Goal: Information Seeking & Learning: Check status

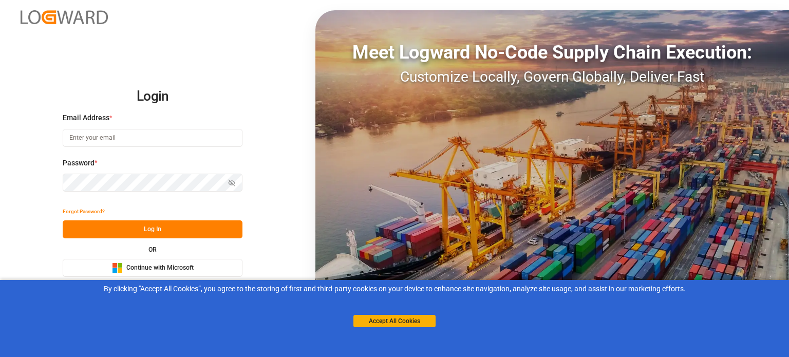
click at [182, 273] on div "Microsoft Logo Continue with Microsoft" at bounding box center [153, 268] width 82 height 11
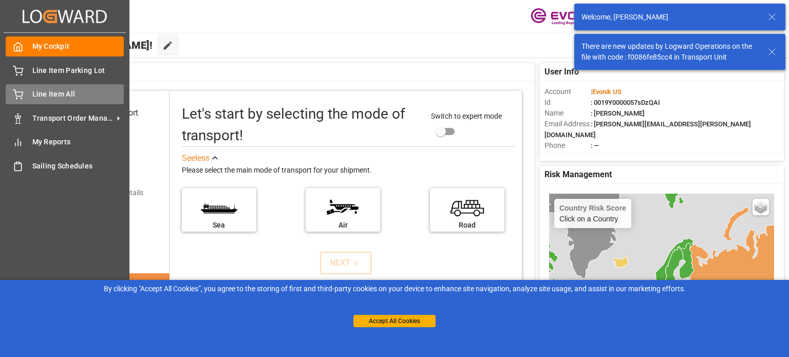
click at [64, 97] on span "Line Item All" at bounding box center [78, 94] width 92 height 11
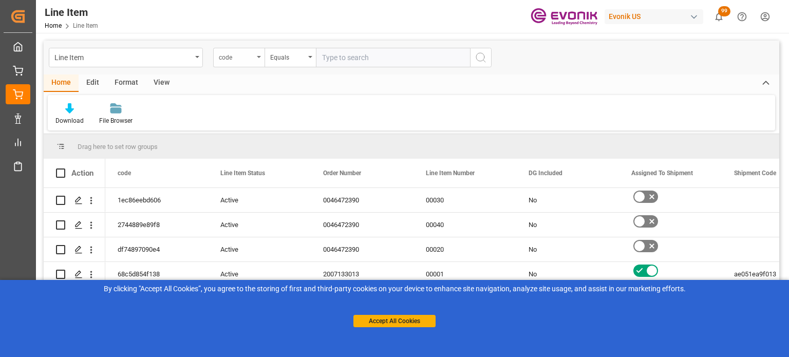
click at [245, 55] on div "code" at bounding box center [236, 56] width 35 height 12
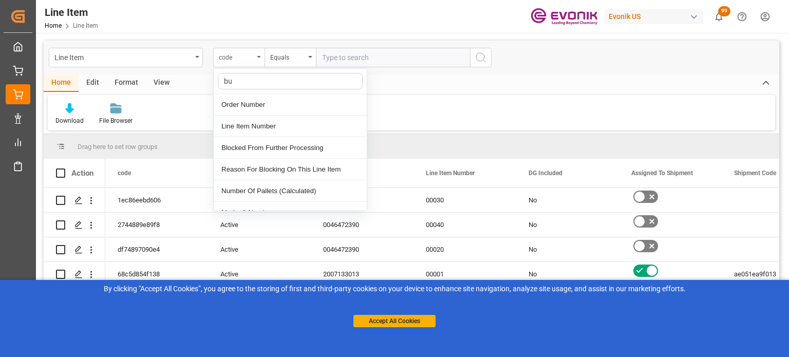
type input "bus"
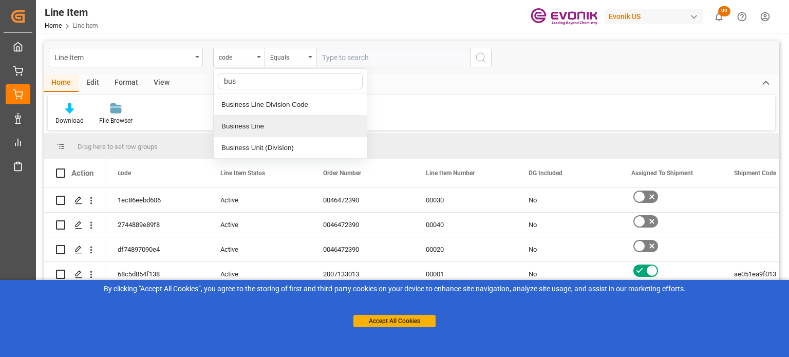
click at [257, 123] on div "Business Line" at bounding box center [290, 127] width 153 height 22
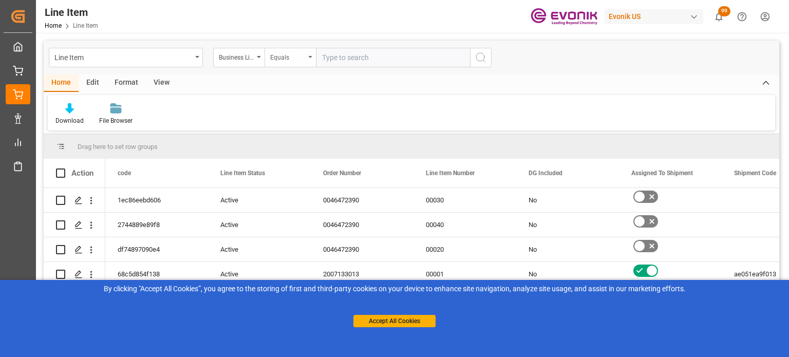
click at [291, 48] on div "Equals" at bounding box center [290, 58] width 51 height 20
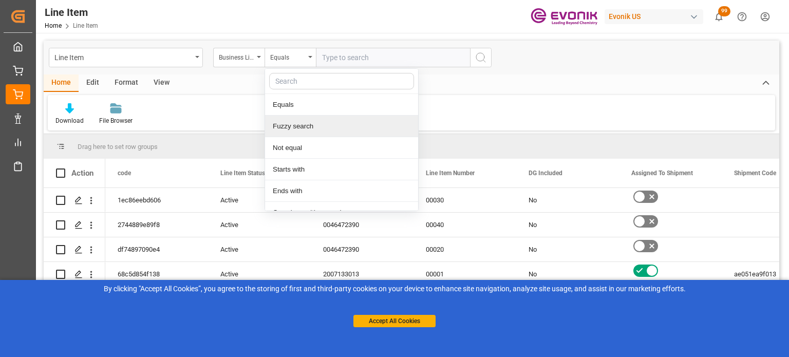
click at [301, 130] on div "Fuzzy search" at bounding box center [341, 127] width 153 height 22
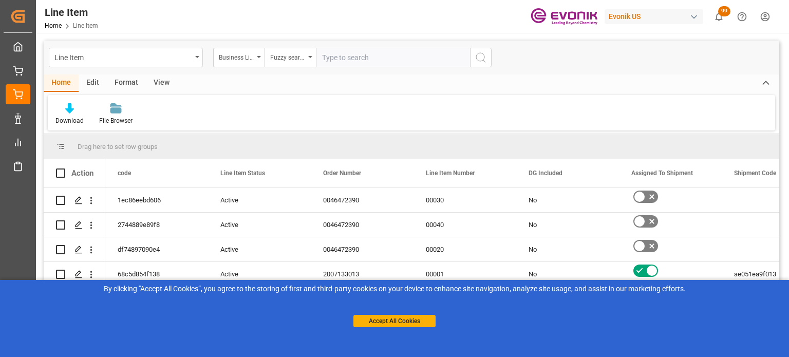
click at [349, 63] on input "text" at bounding box center [393, 58] width 154 height 20
type input "inter"
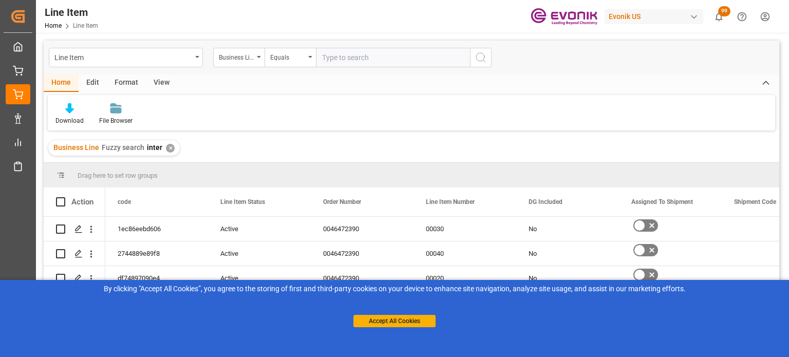
click at [160, 84] on div "View" at bounding box center [161, 83] width 31 height 17
click at [65, 120] on div "Default" at bounding box center [66, 120] width 20 height 9
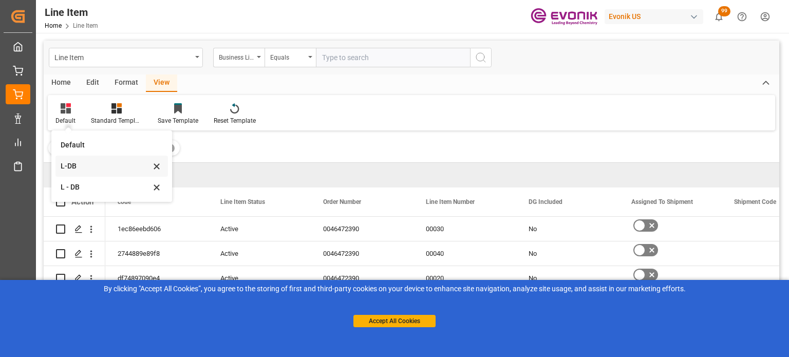
click at [72, 175] on div "L-DB" at bounding box center [112, 166] width 113 height 21
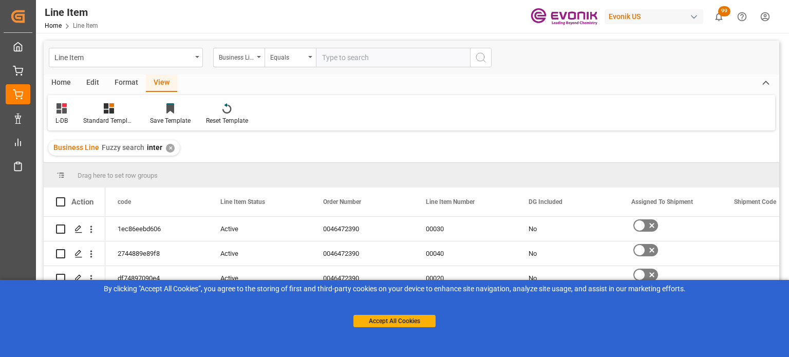
click at [64, 86] on div "Home" at bounding box center [61, 83] width 35 height 17
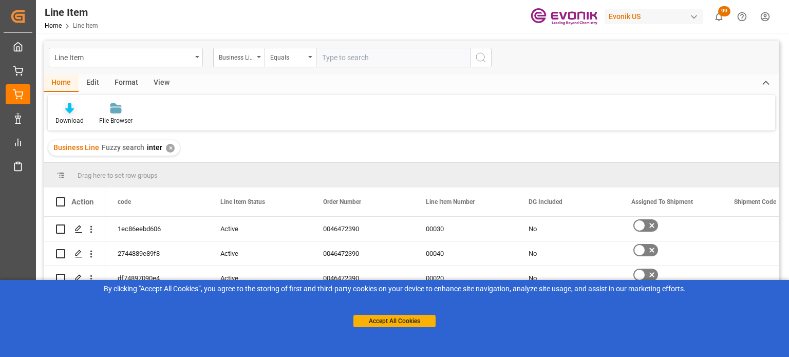
click at [68, 121] on div "Download" at bounding box center [70, 120] width 28 height 9
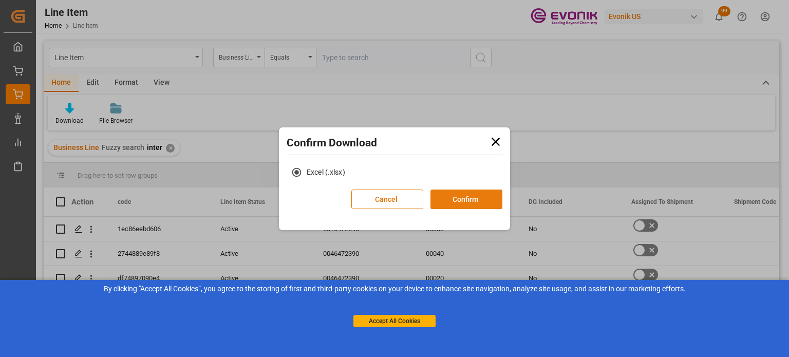
click at [485, 207] on button "Confirm" at bounding box center [467, 200] width 72 height 20
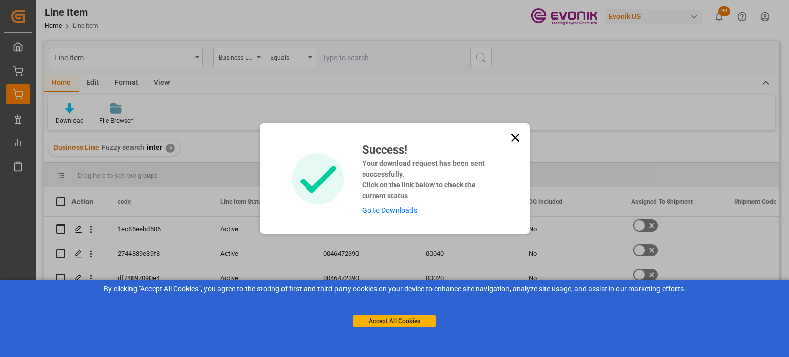
click at [522, 138] on div "Success! Your download request has been sent successfully. Click on the link be…" at bounding box center [395, 178] width 270 height 110
click at [515, 143] on icon at bounding box center [515, 138] width 14 height 14
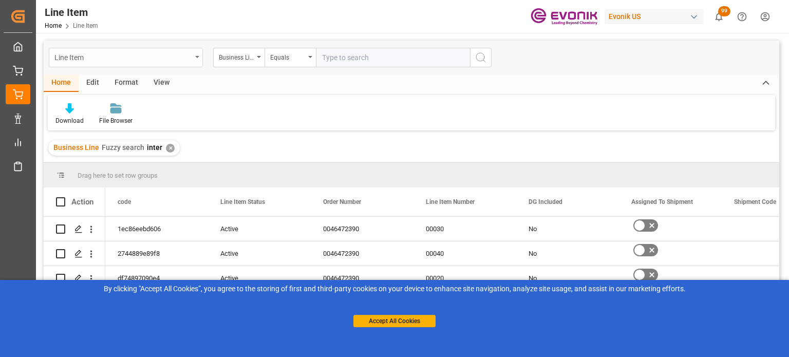
drag, startPoint x: 196, startPoint y: 59, endPoint x: 195, endPoint y: 65, distance: 6.3
click at [196, 60] on div "Line Item" at bounding box center [126, 58] width 154 height 20
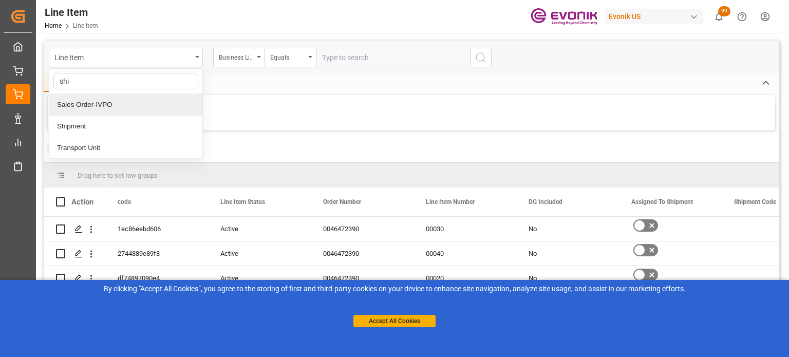
type input "ship"
click at [134, 102] on div "Shipment" at bounding box center [125, 105] width 153 height 22
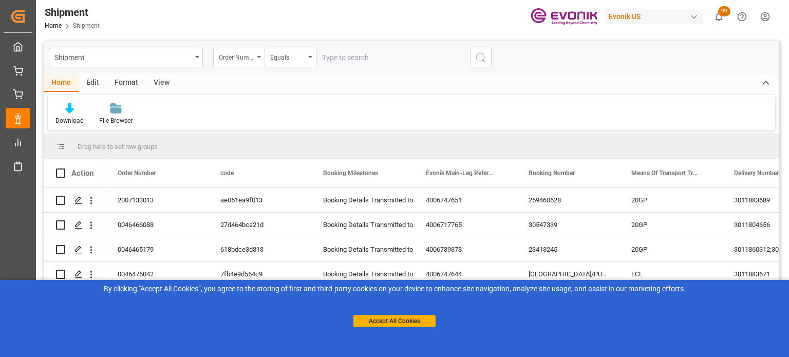
click at [256, 59] on div "Order Number" at bounding box center [238, 58] width 51 height 20
type input "bus"
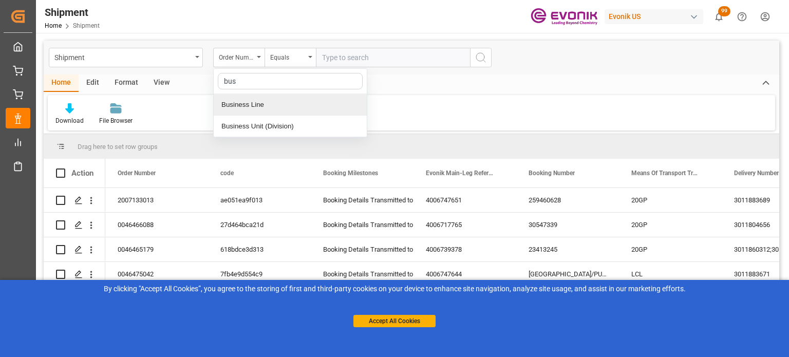
click at [243, 101] on div "Business Line" at bounding box center [290, 105] width 153 height 22
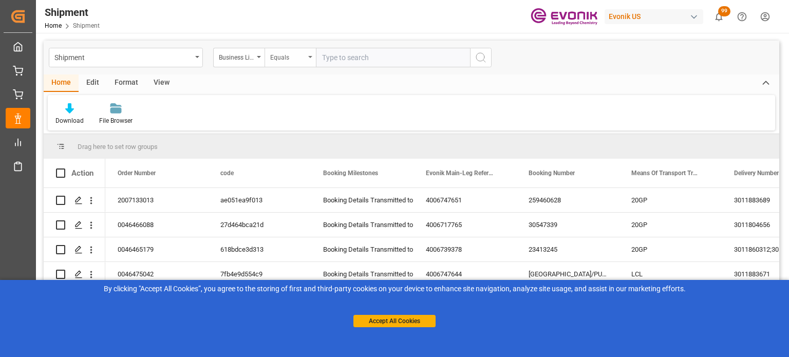
click at [284, 53] on div "Equals" at bounding box center [287, 56] width 35 height 12
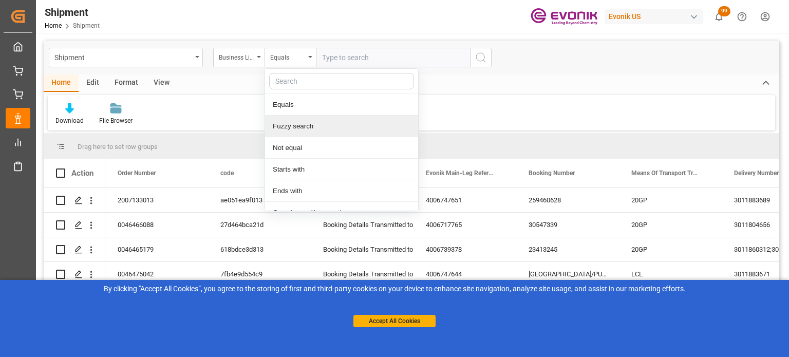
click at [298, 132] on div "Fuzzy search" at bounding box center [341, 127] width 153 height 22
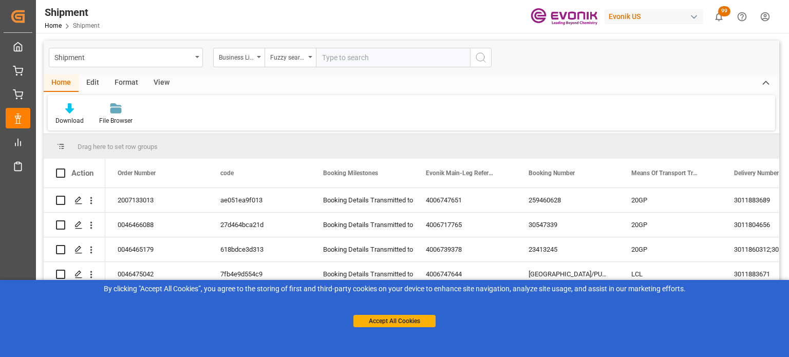
drag, startPoint x: 346, startPoint y: 54, endPoint x: 416, endPoint y: 29, distance: 74.0
click at [346, 55] on input "text" at bounding box center [393, 58] width 154 height 20
type input "inter"
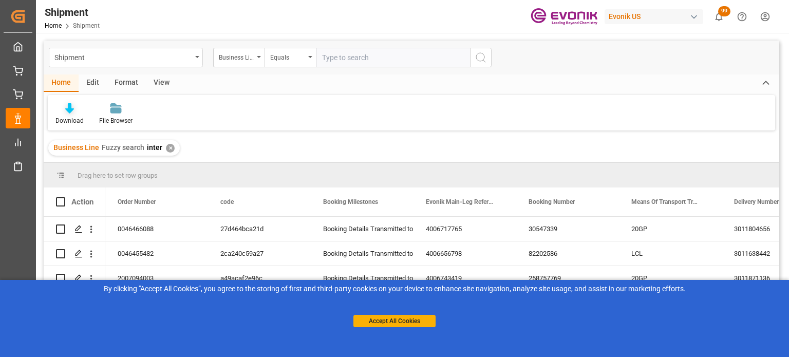
click at [71, 106] on icon at bounding box center [69, 108] width 9 height 10
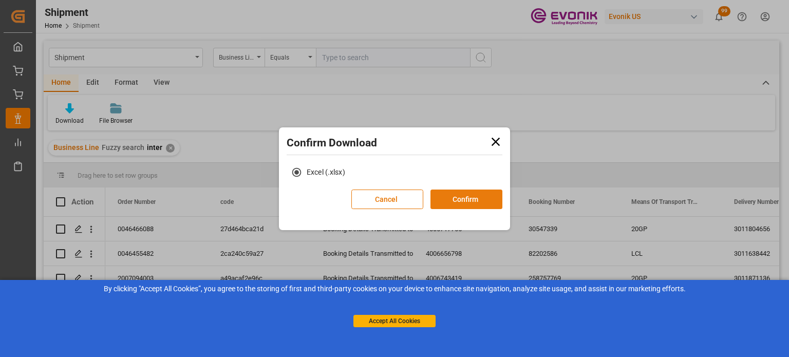
click at [469, 200] on button "Confirm" at bounding box center [467, 200] width 72 height 20
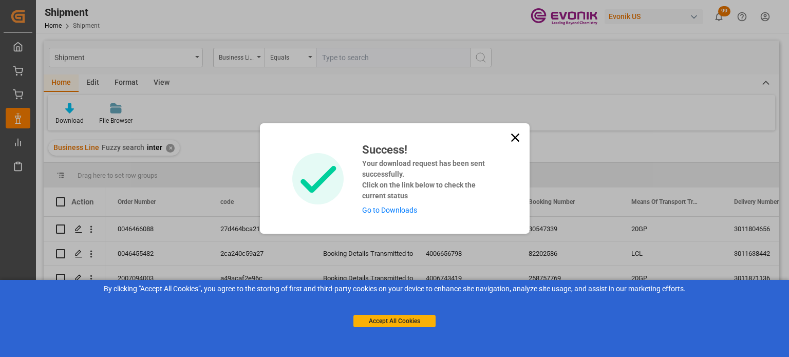
click at [380, 213] on link "Go to Downloads" at bounding box center [389, 210] width 55 height 8
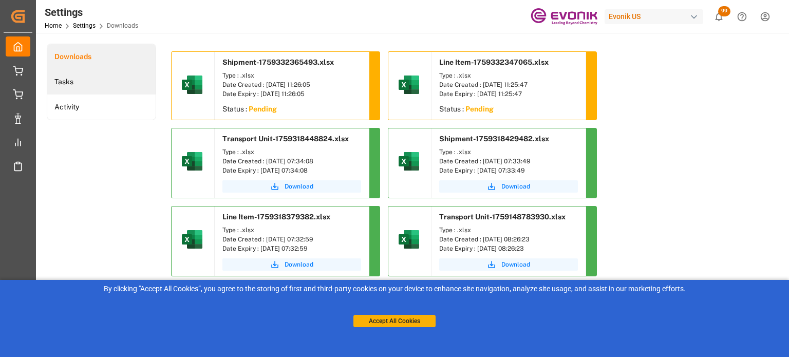
click at [78, 82] on li "Tasks" at bounding box center [101, 81] width 108 height 25
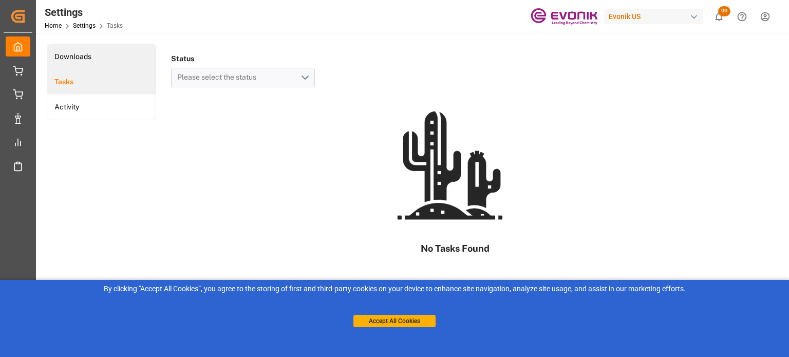
click at [84, 59] on li "Downloads" at bounding box center [101, 56] width 108 height 25
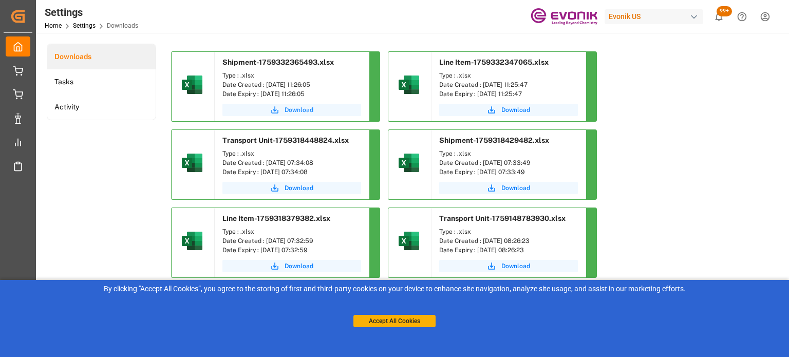
click at [296, 109] on span "Download" at bounding box center [299, 109] width 29 height 9
click at [511, 109] on span "Download" at bounding box center [516, 109] width 29 height 9
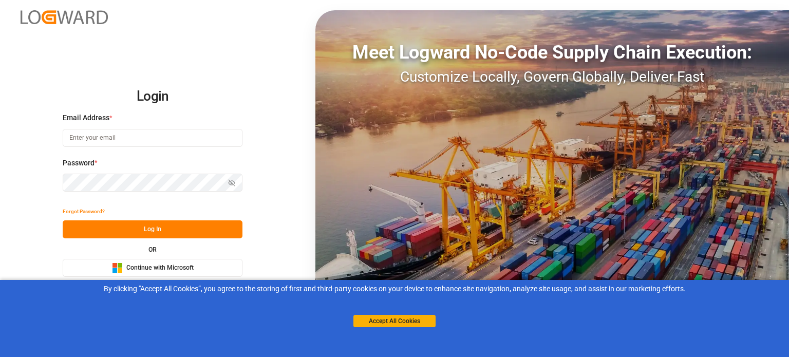
click at [164, 267] on span "Continue with Microsoft" at bounding box center [159, 268] width 67 height 9
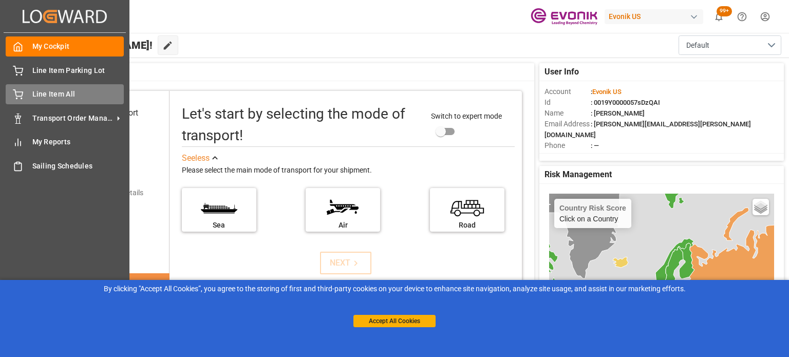
click at [68, 100] on span "Line Item All" at bounding box center [78, 94] width 92 height 11
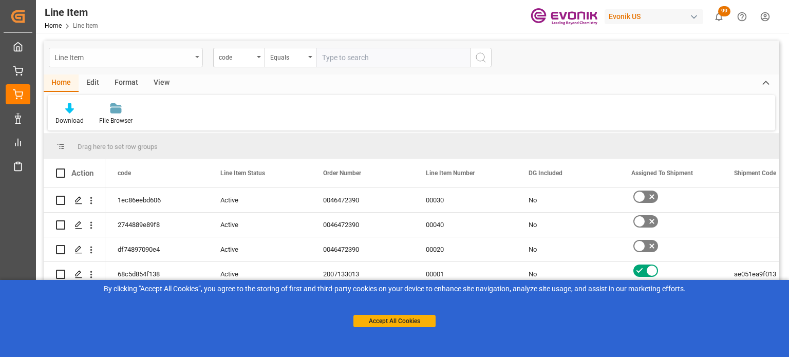
drag, startPoint x: 199, startPoint y: 58, endPoint x: 187, endPoint y: 66, distance: 14.8
click at [199, 58] on icon "open menu" at bounding box center [197, 57] width 4 height 2
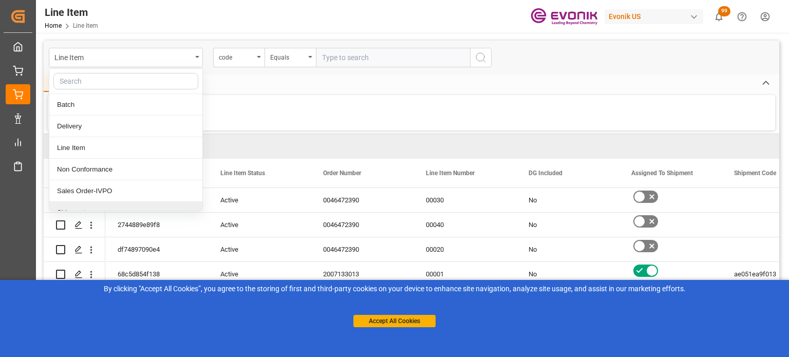
click at [120, 202] on div "Shipment" at bounding box center [125, 213] width 153 height 22
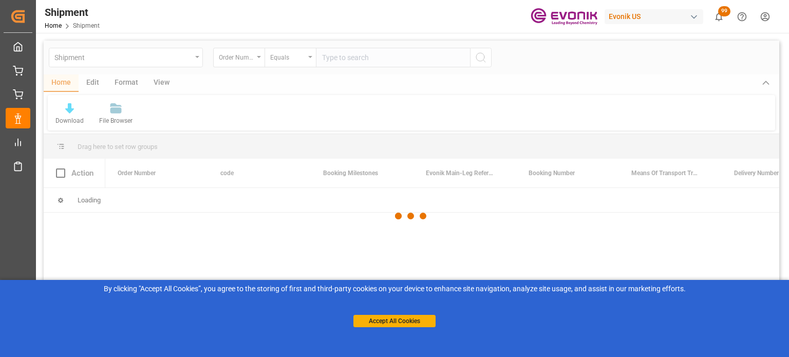
click at [256, 58] on div at bounding box center [412, 216] width 736 height 351
click at [359, 64] on div at bounding box center [412, 216] width 736 height 351
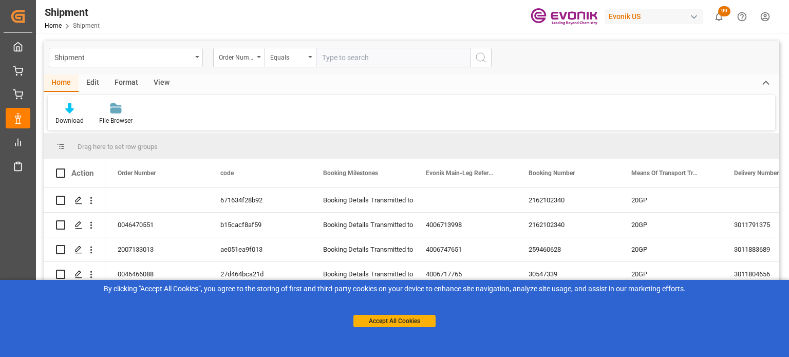
drag, startPoint x: 362, startPoint y: 61, endPoint x: 368, endPoint y: 41, distance: 21.0
click at [362, 60] on input "text" at bounding box center [393, 58] width 154 height 20
type input "2006676193"
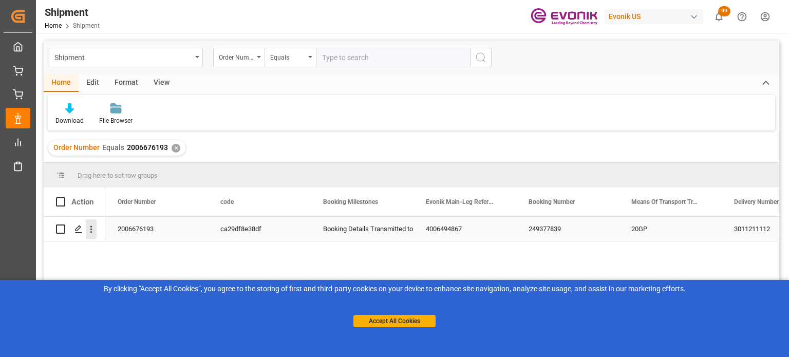
click at [95, 224] on button "open menu" at bounding box center [91, 229] width 11 height 20
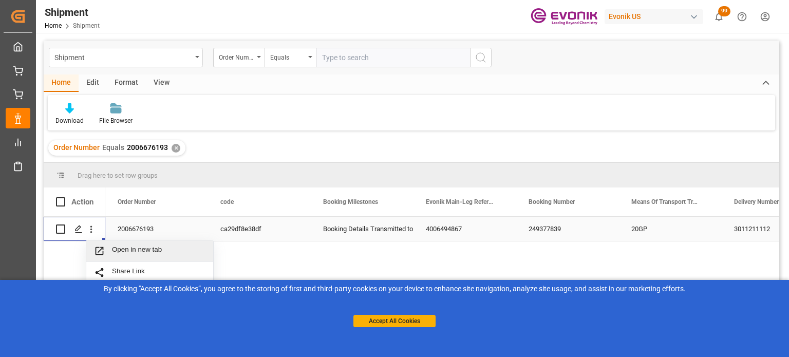
click at [134, 249] on span "Open in new tab" at bounding box center [159, 251] width 94 height 11
drag, startPoint x: 177, startPoint y: 152, endPoint x: 191, endPoint y: 145, distance: 15.2
click at [177, 152] on div "Order Number Equals 2006676193 ✕" at bounding box center [116, 147] width 137 height 15
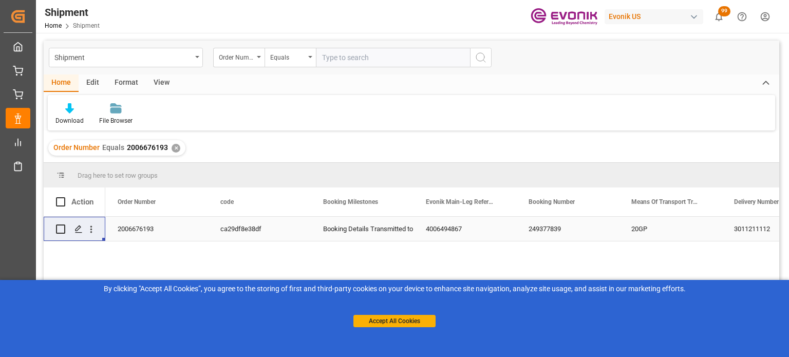
click at [174, 150] on div "✕" at bounding box center [176, 148] width 9 height 9
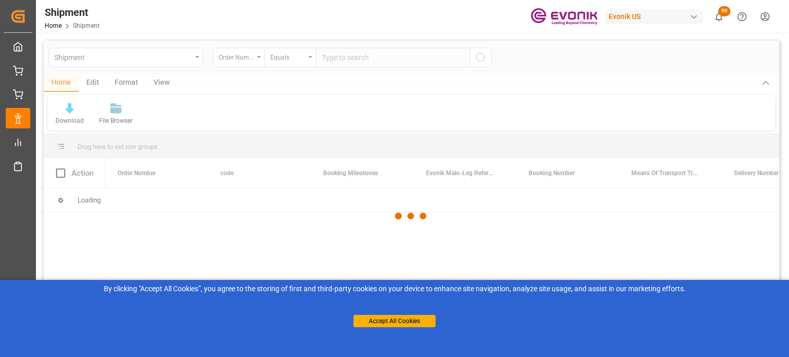
click at [357, 59] on div at bounding box center [412, 216] width 736 height 351
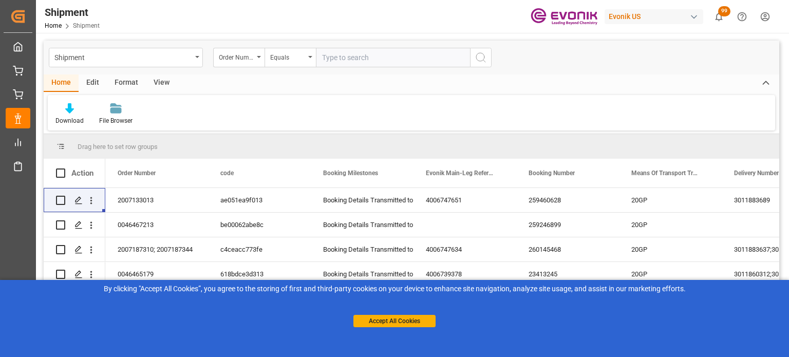
click at [360, 59] on input "text" at bounding box center [393, 58] width 154 height 20
type input "2006676212"
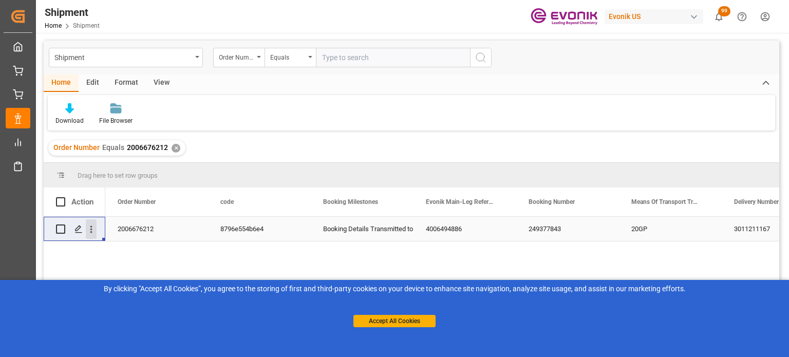
click at [94, 224] on icon "open menu" at bounding box center [91, 229] width 11 height 11
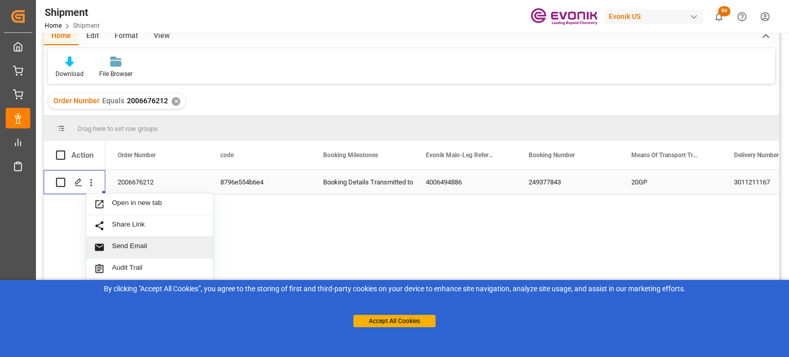
scroll to position [103, 0]
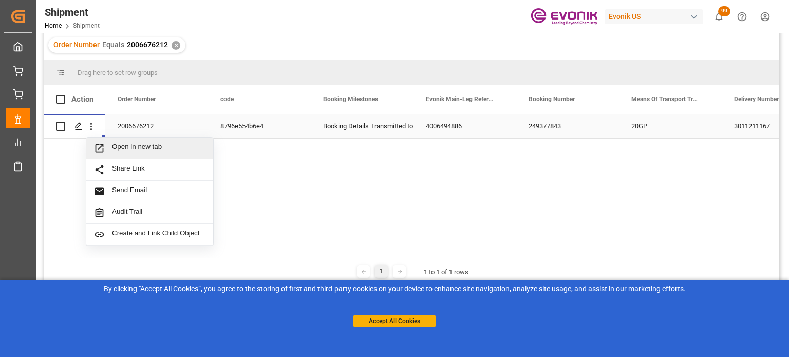
click at [149, 142] on div "Open in new tab" at bounding box center [149, 149] width 127 height 22
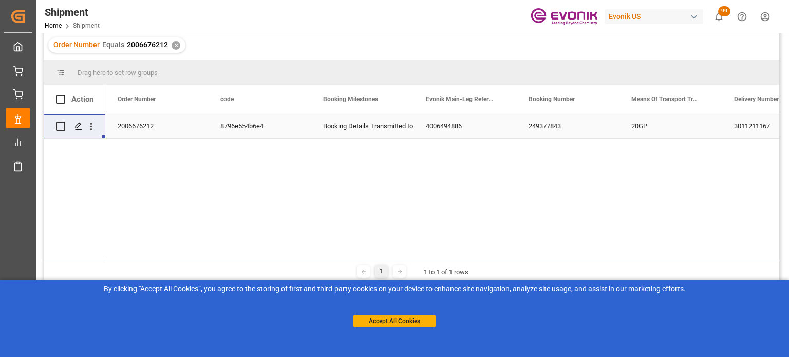
click at [173, 45] on div "✕" at bounding box center [176, 45] width 9 height 9
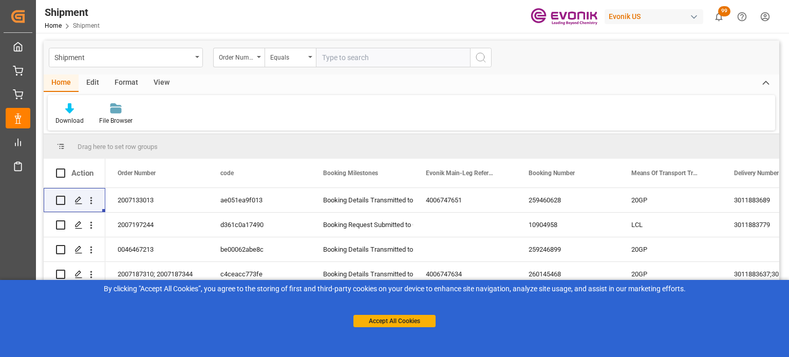
click at [353, 62] on input "text" at bounding box center [393, 58] width 154 height 20
type input "2006676202"
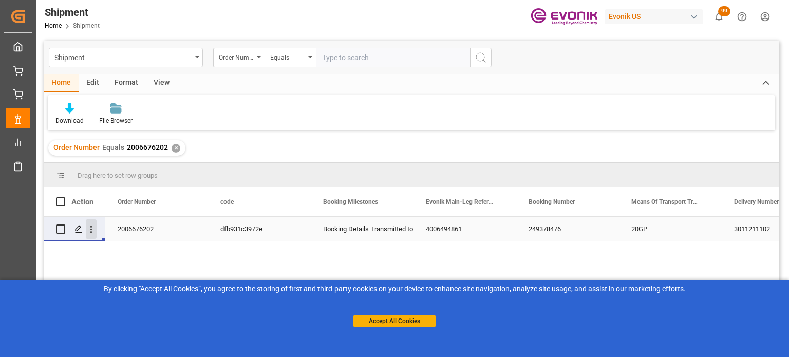
click at [90, 227] on icon "open menu" at bounding box center [91, 229] width 2 height 7
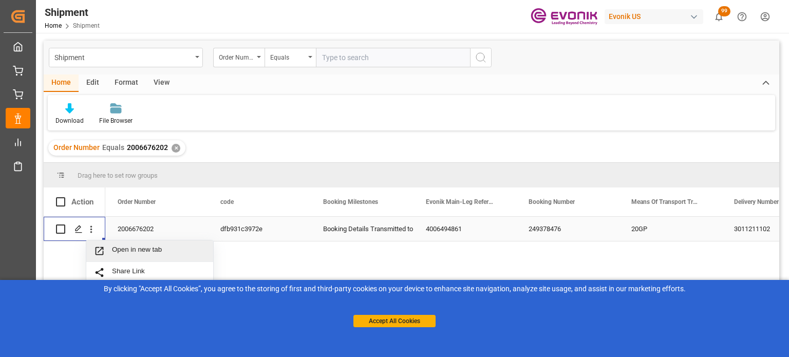
click at [131, 247] on span "Open in new tab" at bounding box center [159, 251] width 94 height 11
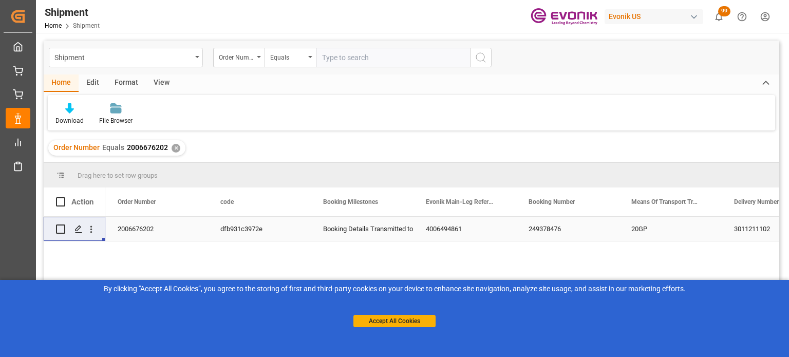
click at [169, 143] on div "Order Number Equals 2006676202 ✕" at bounding box center [116, 147] width 137 height 15
click at [173, 150] on div "✕" at bounding box center [176, 148] width 9 height 9
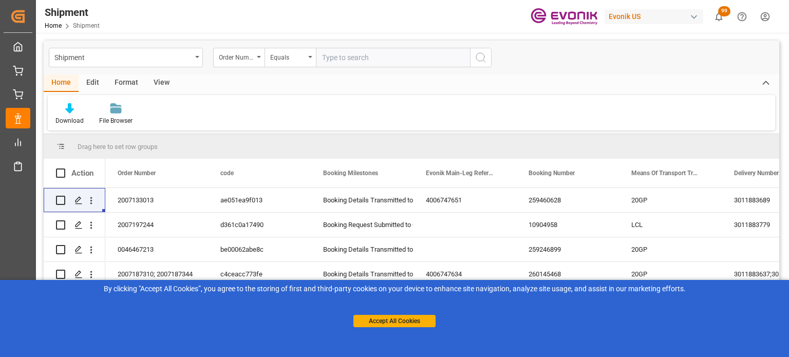
click at [364, 56] on input "text" at bounding box center [393, 58] width 154 height 20
type input "2006709381"
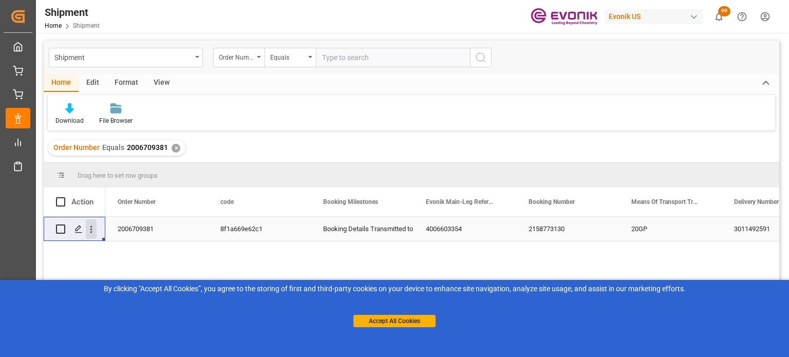
click at [93, 234] on icon "open menu" at bounding box center [91, 229] width 11 height 11
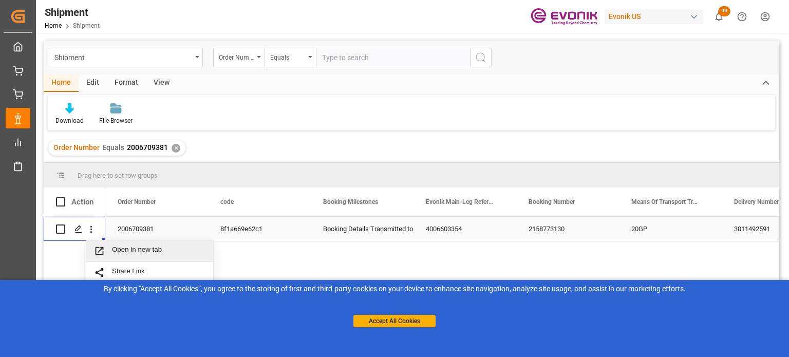
click at [149, 250] on span "Open in new tab" at bounding box center [159, 251] width 94 height 11
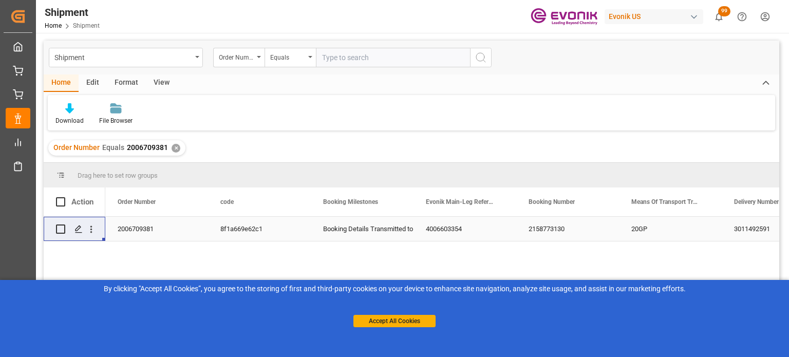
click at [175, 149] on div "✕" at bounding box center [176, 148] width 9 height 9
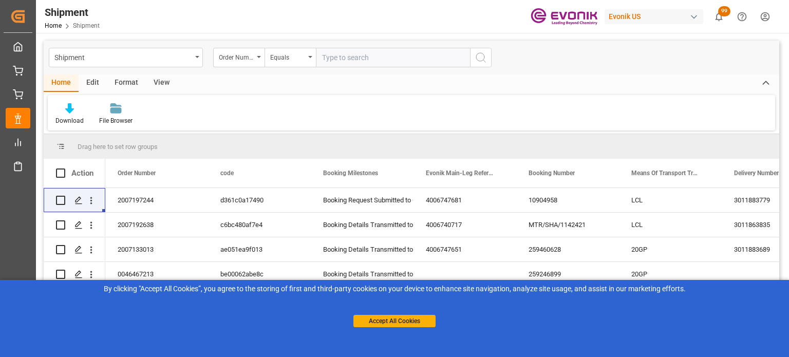
click at [360, 61] on input "text" at bounding box center [393, 58] width 154 height 20
type input "2006764978"
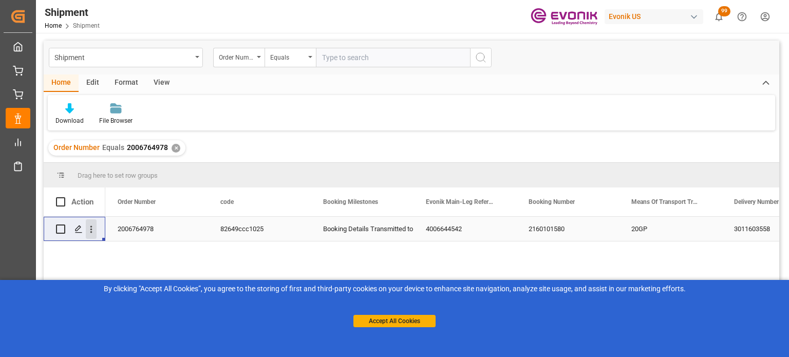
click at [91, 228] on icon "open menu" at bounding box center [91, 229] width 11 height 11
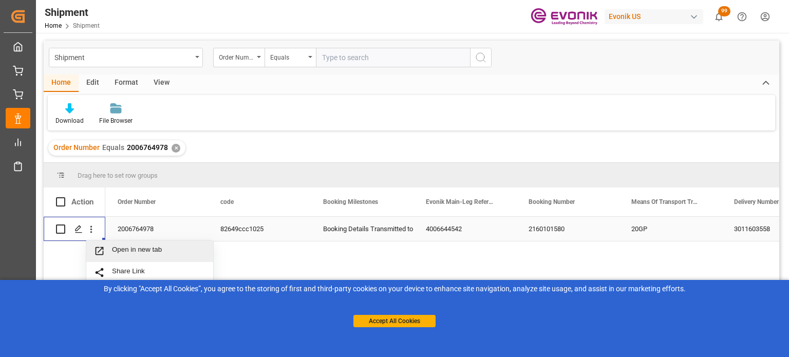
click at [128, 250] on span "Open in new tab" at bounding box center [159, 251] width 94 height 11
click at [175, 147] on div "✕" at bounding box center [176, 148] width 9 height 9
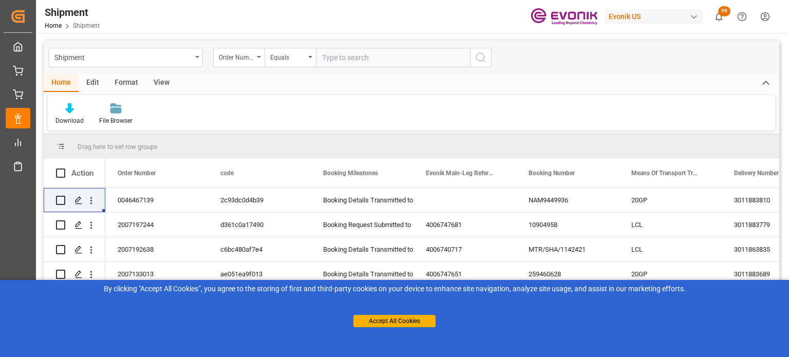
click at [255, 59] on div "Order Number" at bounding box center [238, 58] width 51 height 20
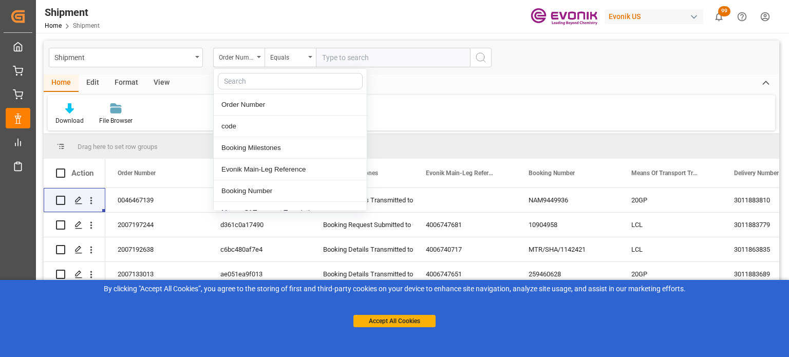
click at [399, 58] on input "text" at bounding box center [393, 58] width 154 height 20
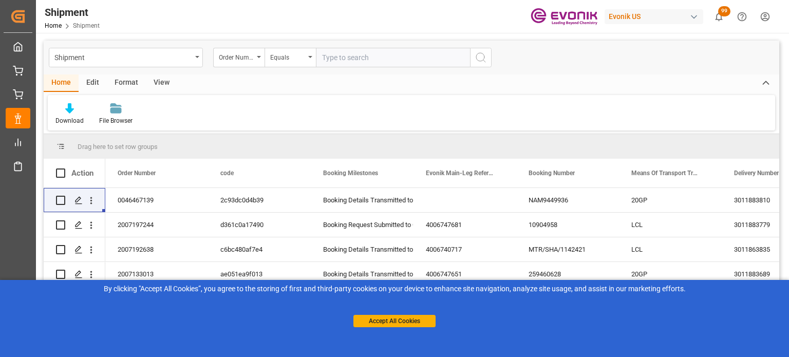
drag, startPoint x: 364, startPoint y: 53, endPoint x: 358, endPoint y: 49, distance: 7.4
click at [364, 53] on input "text" at bounding box center [393, 58] width 154 height 20
type input "2006676202"
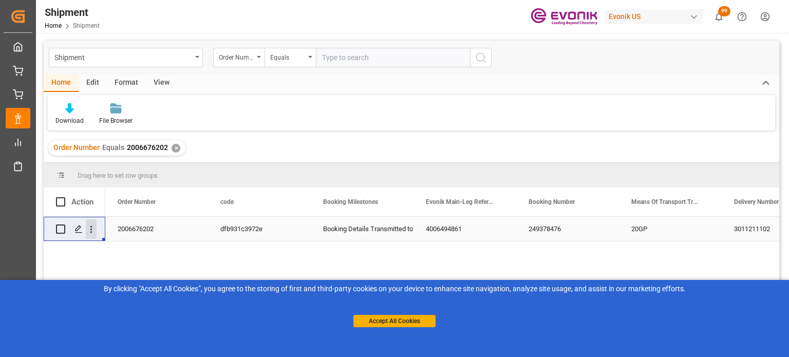
click at [93, 226] on icon "open menu" at bounding box center [91, 229] width 11 height 11
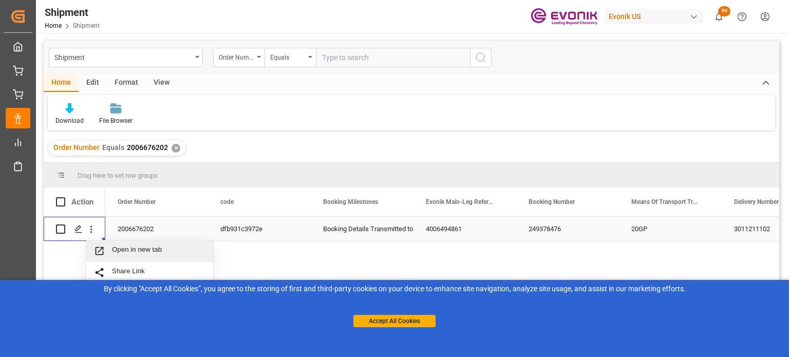
click at [144, 244] on div "Open in new tab" at bounding box center [149, 252] width 127 height 22
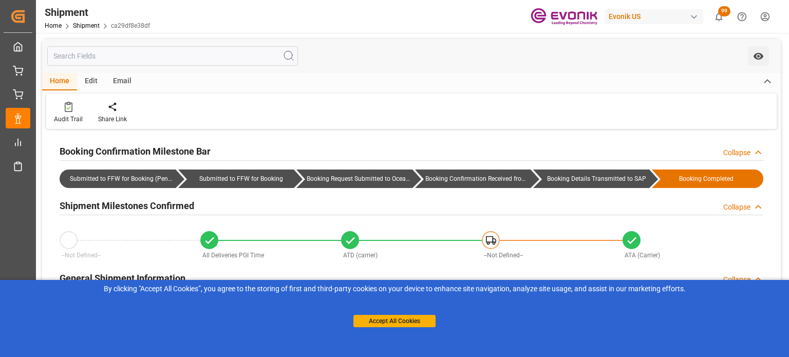
type input "AC Containerline"
type input "AC Containerline GmbH"
type input "211.72"
type input "[DATE]"
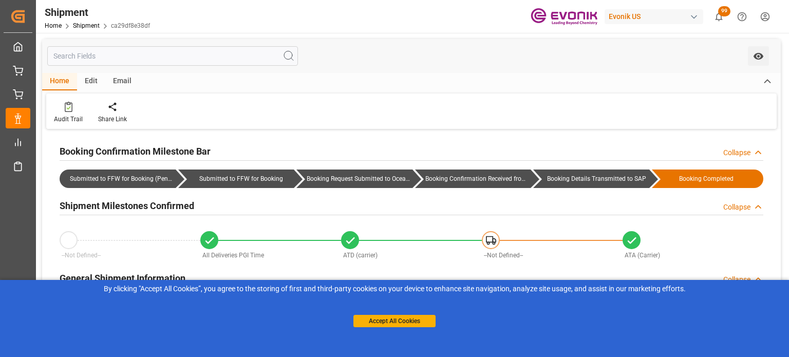
type input "02-12-2025 16:33"
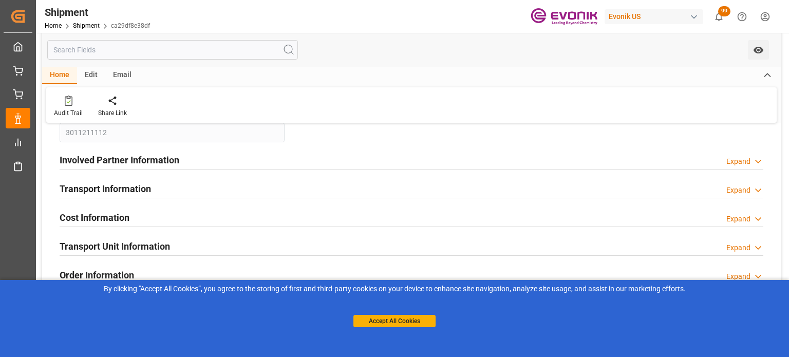
scroll to position [257, 0]
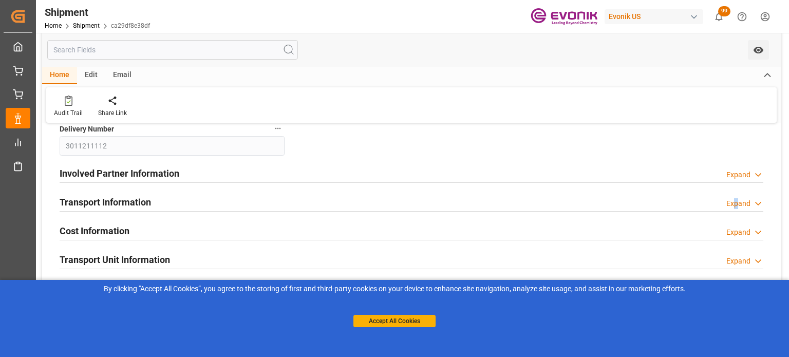
click at [734, 203] on div "Expand" at bounding box center [739, 203] width 24 height 11
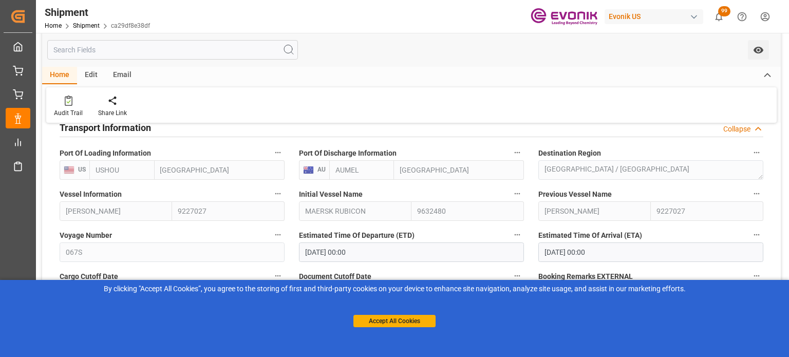
scroll to position [411, 0]
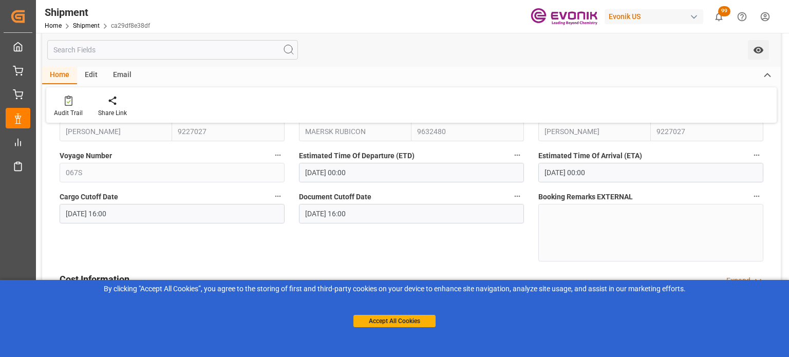
click at [759, 153] on icon "button" at bounding box center [757, 155] width 8 height 8
click at [759, 153] on li "Audits" at bounding box center [755, 155] width 52 height 17
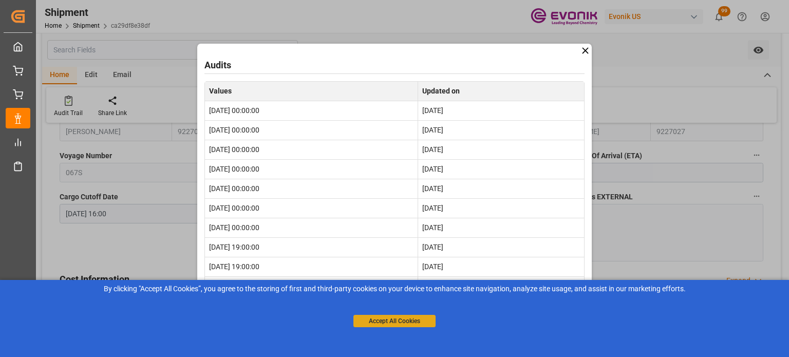
click at [389, 322] on button "Accept All Cookies" at bounding box center [395, 321] width 82 height 12
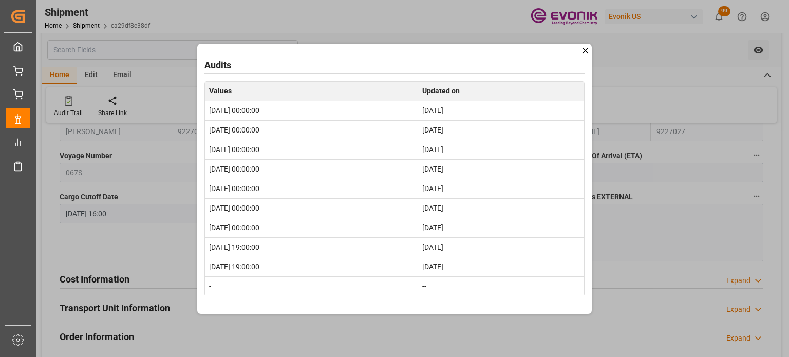
click at [585, 53] on icon at bounding box center [585, 50] width 11 height 11
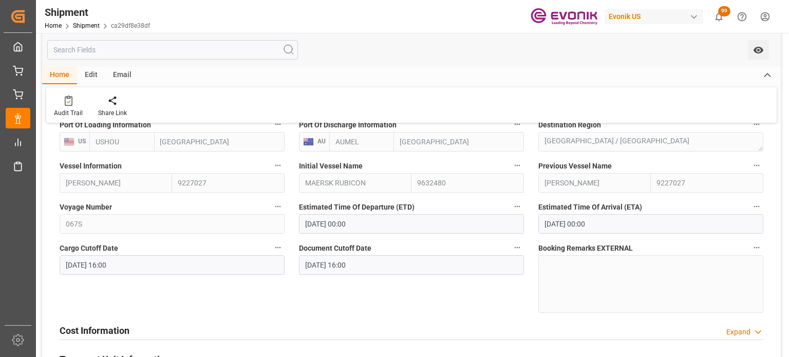
scroll to position [360, 0]
click at [513, 162] on icon "button" at bounding box center [517, 165] width 8 height 8
click at [530, 162] on li "Audits" at bounding box center [537, 165] width 52 height 17
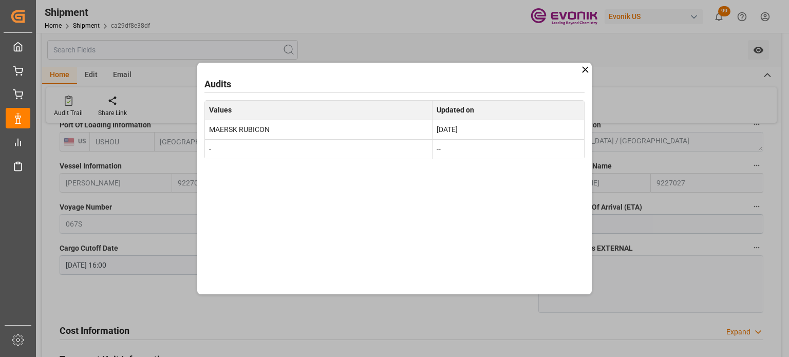
click at [584, 66] on icon at bounding box center [585, 69] width 11 height 11
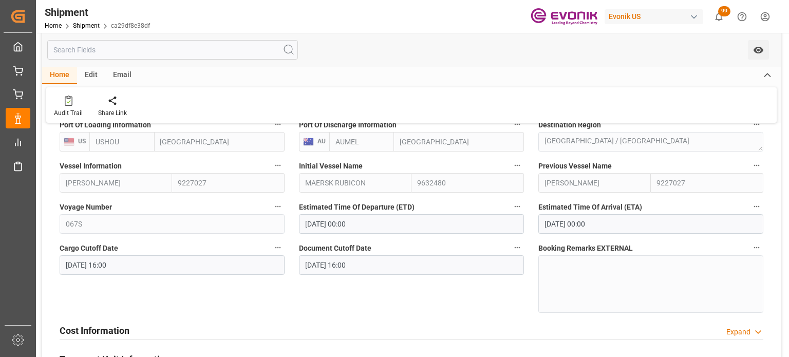
click at [276, 166] on icon "button" at bounding box center [278, 166] width 6 height 2
click at [307, 165] on li "Audits" at bounding box center [297, 165] width 52 height 17
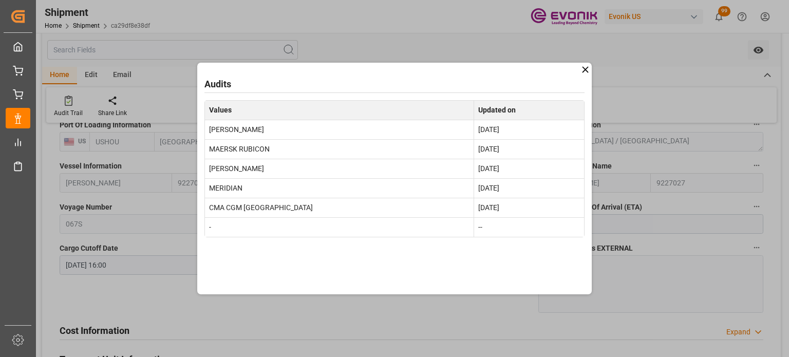
click at [591, 67] on div "Audits Values Updated on SUNNY PHOENIX Mar 11, 2025 MAERSK RUBICON Feb 28, 2025…" at bounding box center [394, 179] width 395 height 232
click at [586, 69] on icon at bounding box center [585, 69] width 11 height 11
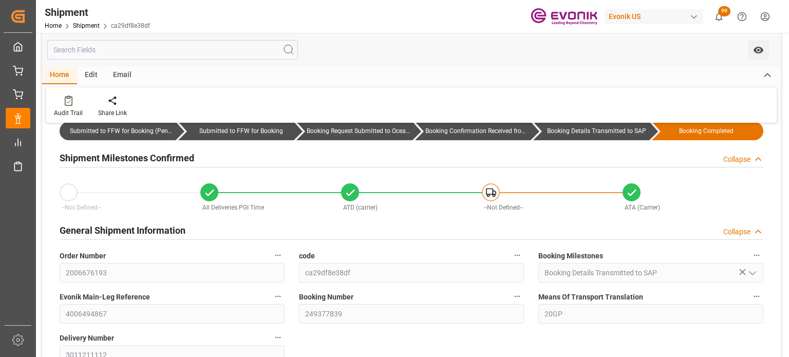
scroll to position [103, 0]
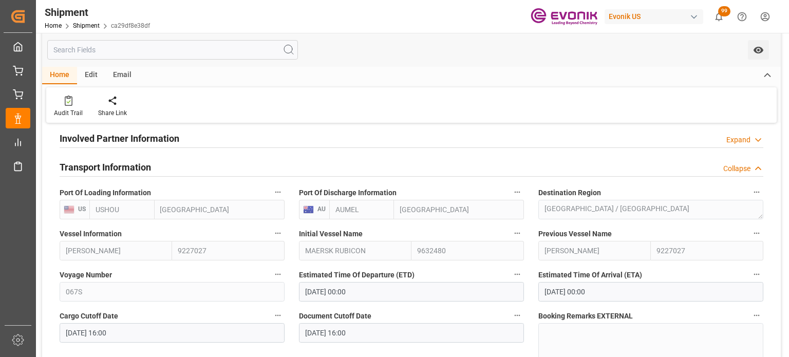
scroll to position [360, 0]
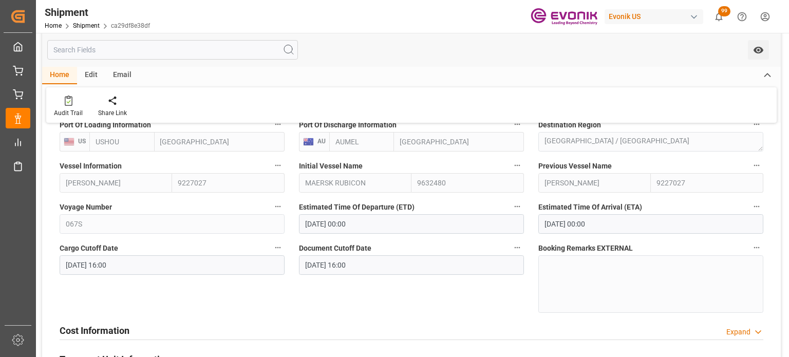
click at [280, 167] on icon "button" at bounding box center [278, 165] width 8 height 8
click at [291, 168] on li "Audits" at bounding box center [297, 165] width 52 height 17
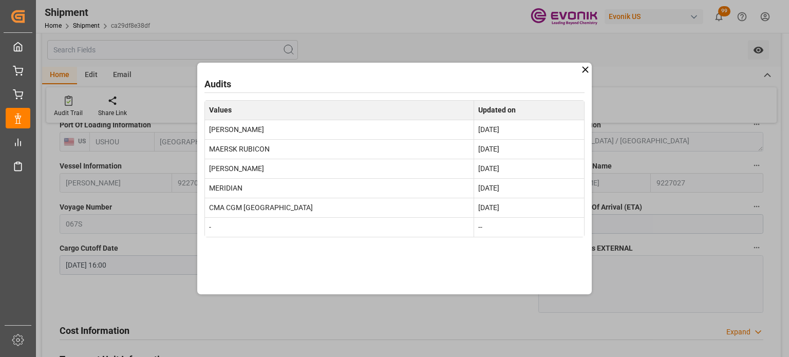
drag, startPoint x: 587, startPoint y: 75, endPoint x: 557, endPoint y: 106, distance: 44.0
click at [587, 75] on icon at bounding box center [585, 69] width 11 height 11
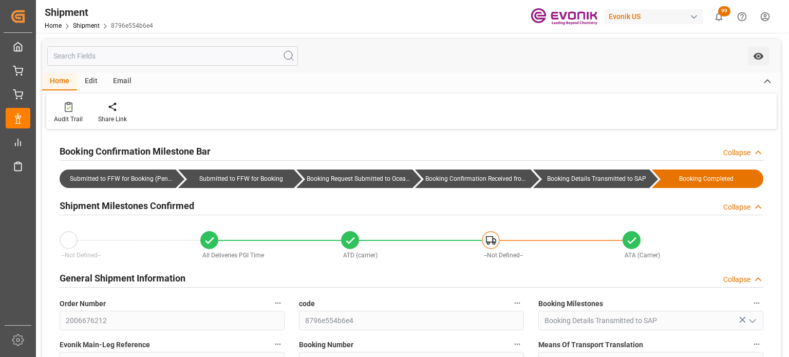
type input "AC Containerline"
type input "AC Containerline GmbH"
type input "211.68"
type input "[DATE]"
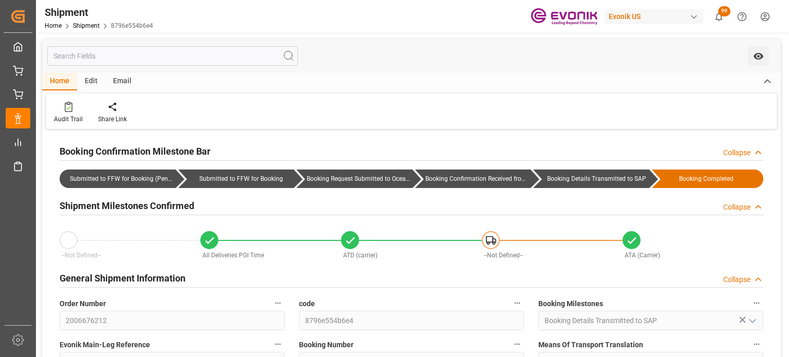
type input "[DATE] 16:40"
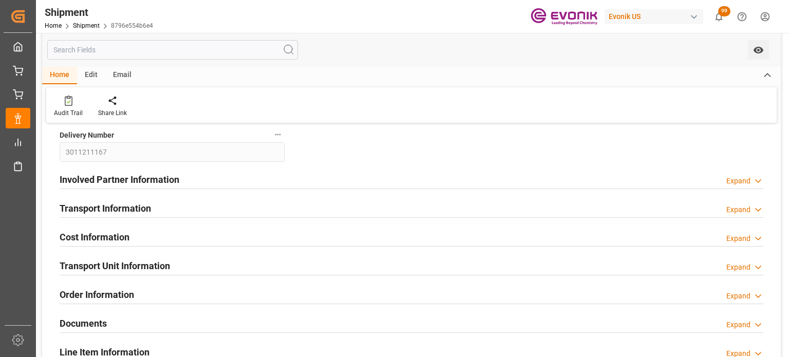
scroll to position [257, 0]
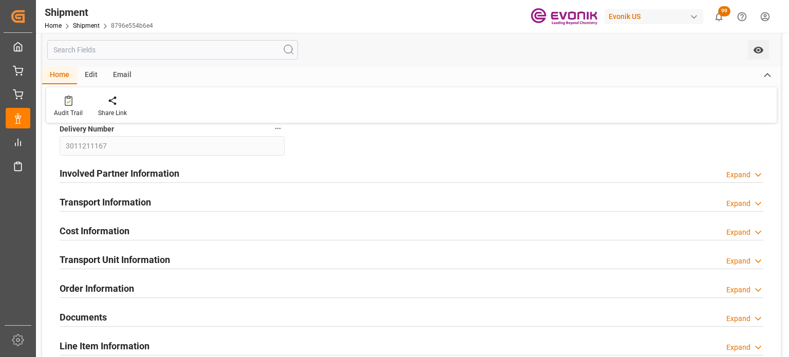
click at [741, 198] on div "Transport Information Expand" at bounding box center [412, 202] width 704 height 20
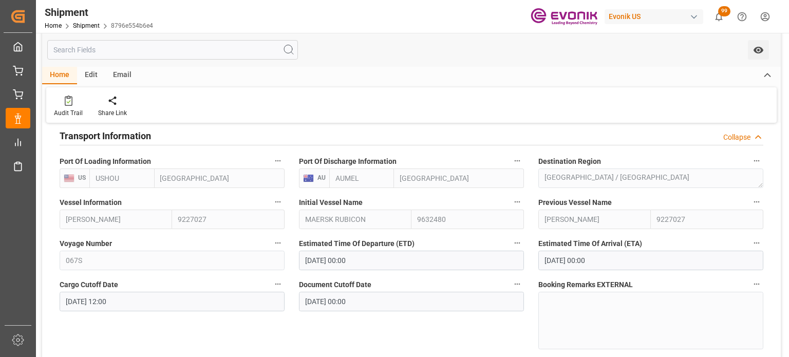
scroll to position [308, 0]
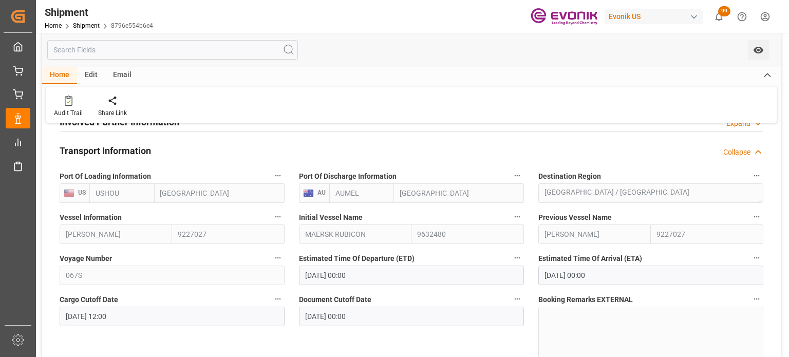
click at [284, 217] on label "Vessel Information" at bounding box center [172, 217] width 225 height 14
click at [284, 217] on button "Vessel Information" at bounding box center [277, 216] width 13 height 13
click at [293, 224] on li "Audits" at bounding box center [297, 217] width 52 height 17
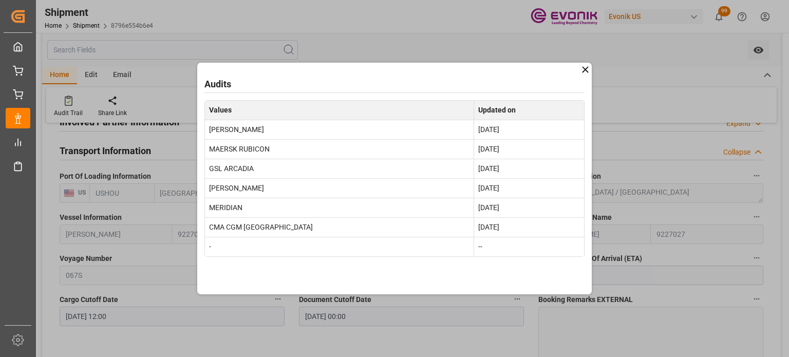
click at [586, 69] on icon at bounding box center [585, 69] width 11 height 11
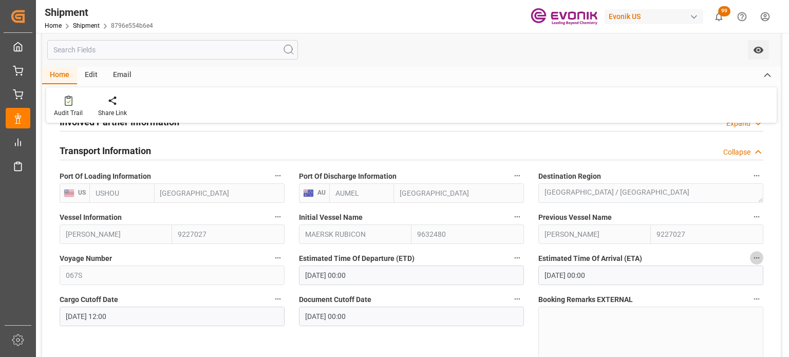
click at [751, 261] on button "Estimated Time Of Arrival (ETA)" at bounding box center [756, 257] width 13 height 13
click at [762, 258] on li "Audits" at bounding box center [755, 258] width 52 height 17
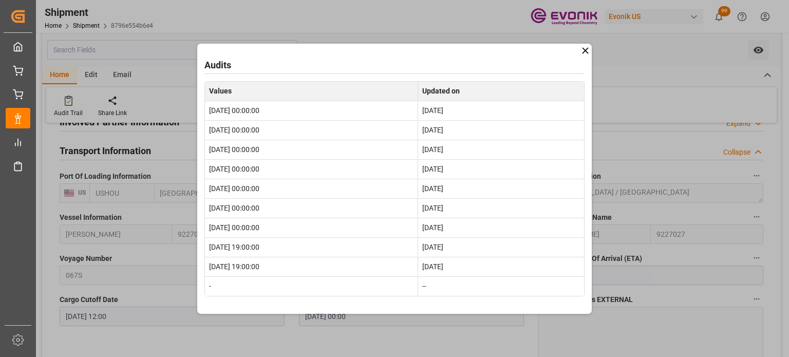
drag, startPoint x: 588, startPoint y: 47, endPoint x: 578, endPoint y: 58, distance: 15.6
click at [588, 47] on icon at bounding box center [585, 50] width 11 height 11
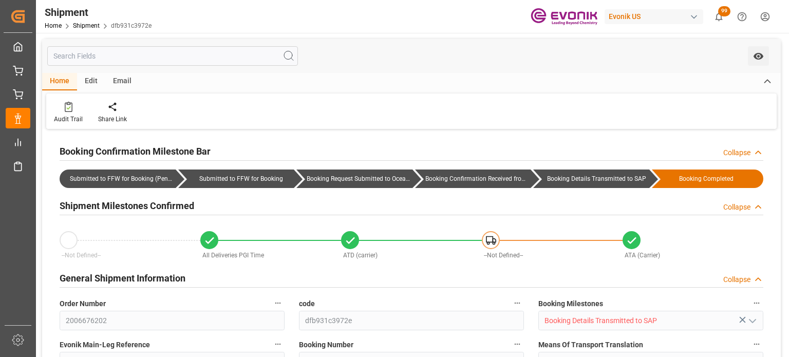
type input "AC Containerline"
type input "AC Containerline GmbH"
type input "211.52"
type input "[DATE]"
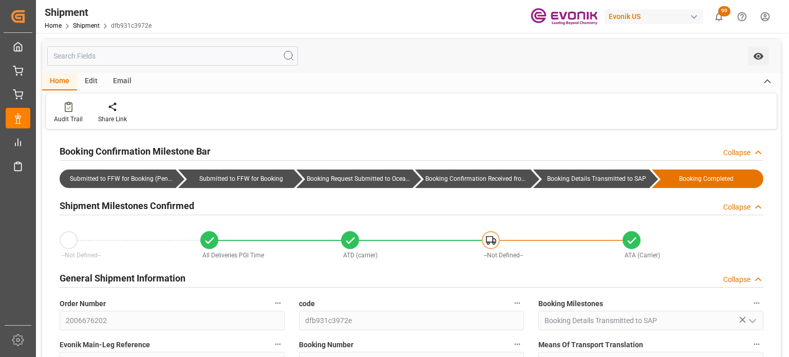
type input "[DATE] 17:35"
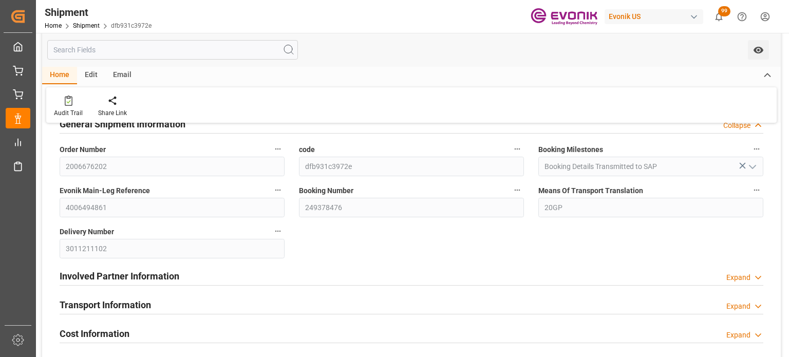
scroll to position [206, 0]
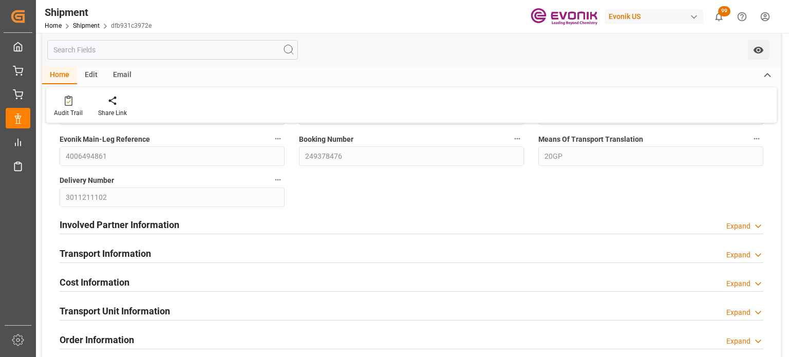
click at [748, 252] on div "Expand" at bounding box center [739, 255] width 24 height 11
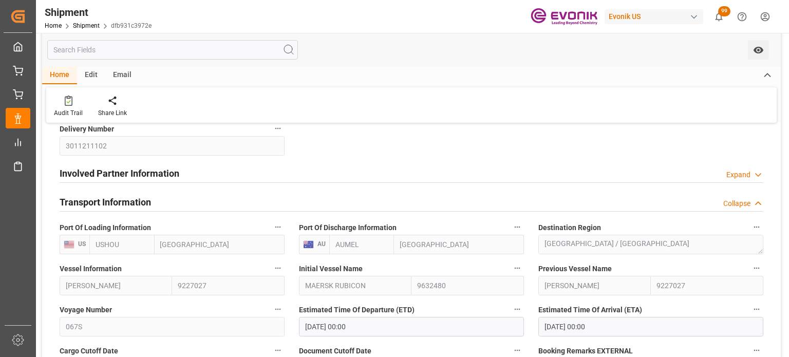
scroll to position [308, 0]
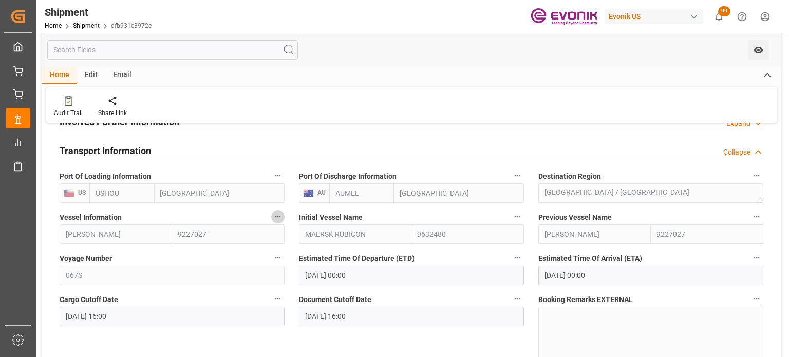
click at [280, 218] on icon "button" at bounding box center [278, 217] width 8 height 8
click at [281, 218] on icon at bounding box center [285, 217] width 9 height 9
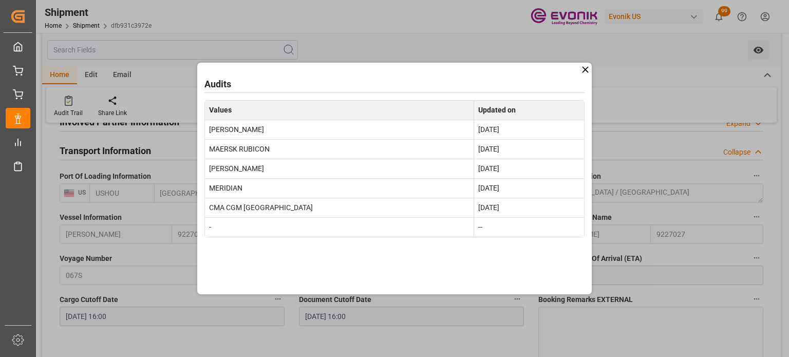
click at [585, 71] on icon at bounding box center [585, 69] width 11 height 11
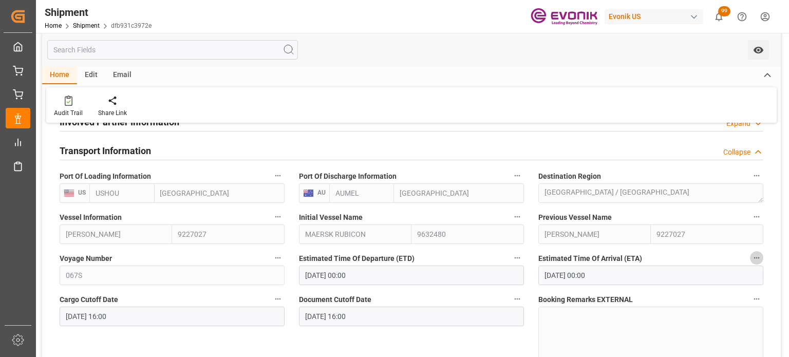
click at [755, 264] on button "Estimated Time Of Arrival (ETA)" at bounding box center [756, 257] width 13 height 13
click at [748, 258] on li "Audits" at bounding box center [755, 258] width 52 height 17
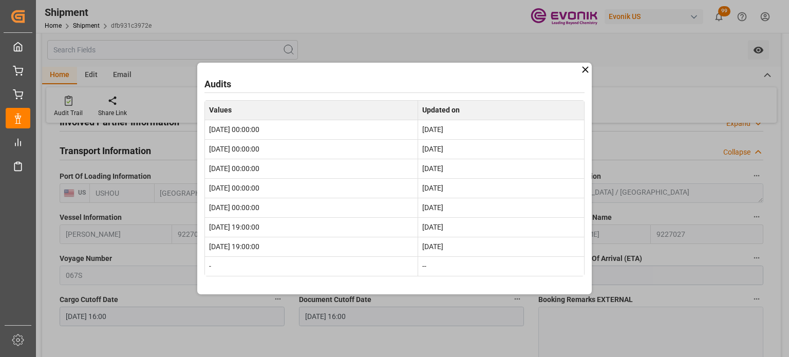
click at [583, 70] on icon at bounding box center [585, 69] width 11 height 11
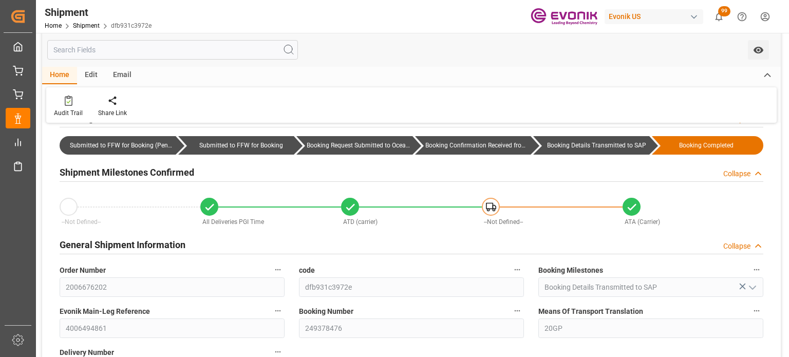
scroll to position [51, 0]
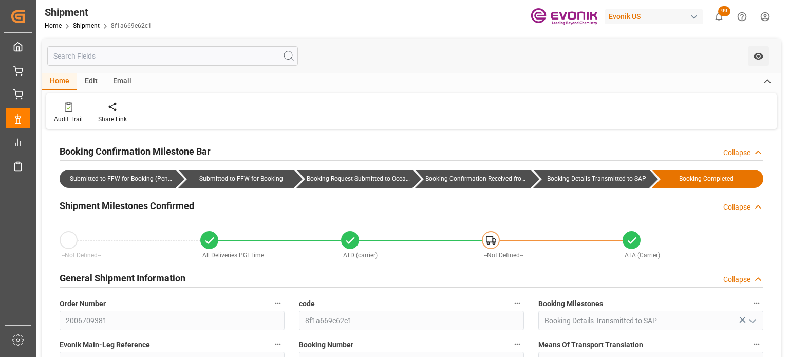
type input "[DATE]"
type input "[DATE] 14:52"
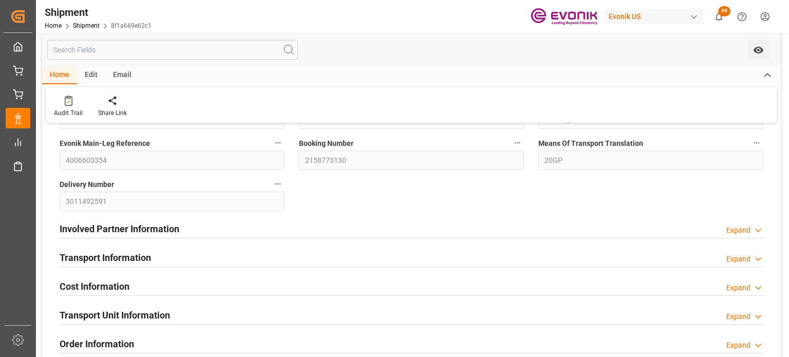
scroll to position [257, 0]
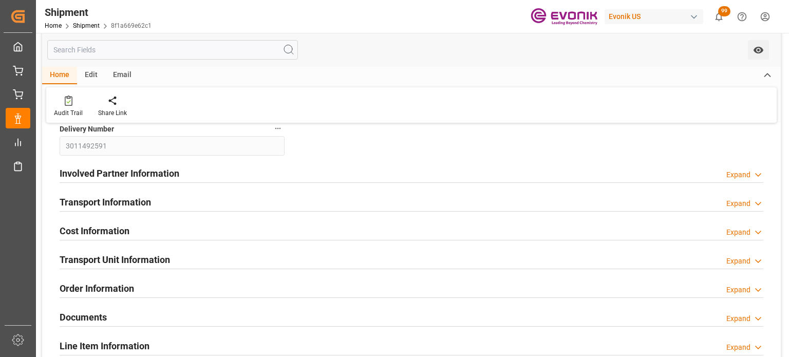
click at [422, 195] on div "Transport Information Expand" at bounding box center [412, 202] width 704 height 20
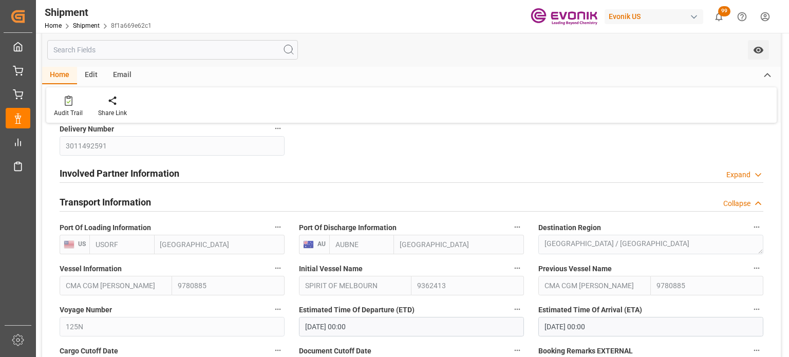
scroll to position [360, 0]
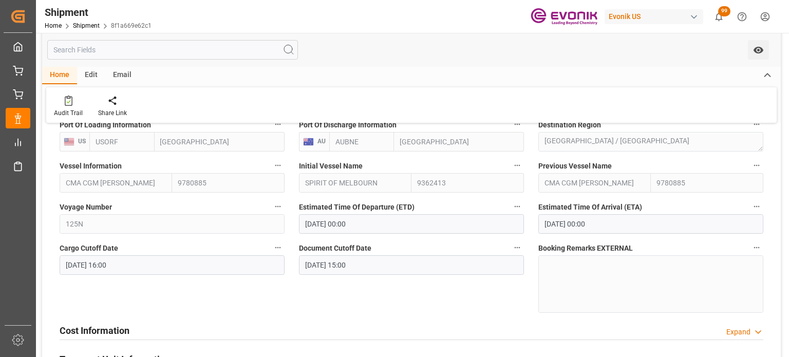
click at [281, 170] on button "Vessel Information" at bounding box center [277, 165] width 13 height 13
click at [284, 170] on icon at bounding box center [285, 165] width 11 height 11
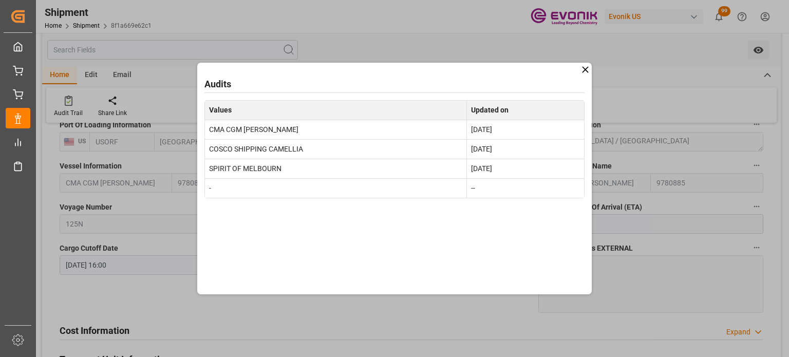
click at [590, 69] on icon at bounding box center [585, 69] width 11 height 11
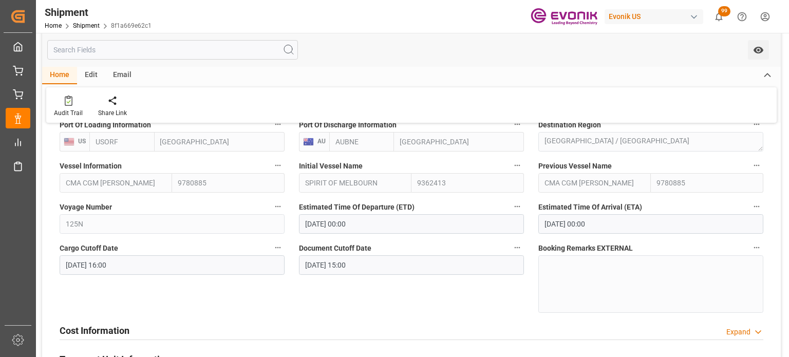
click at [753, 207] on icon "button" at bounding box center [757, 206] width 8 height 8
click at [751, 212] on li "Audits" at bounding box center [755, 206] width 52 height 17
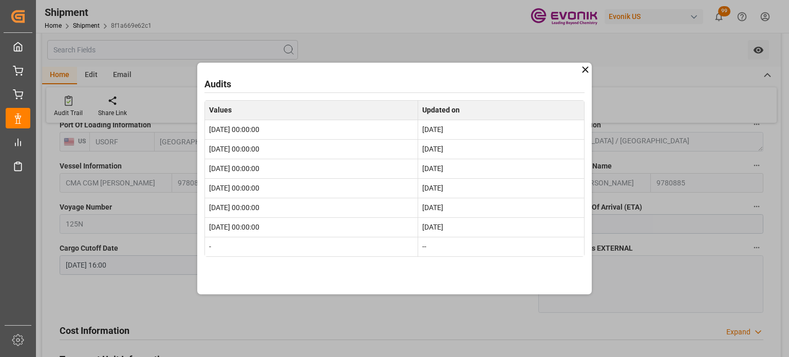
click at [587, 70] on icon at bounding box center [585, 69] width 6 height 6
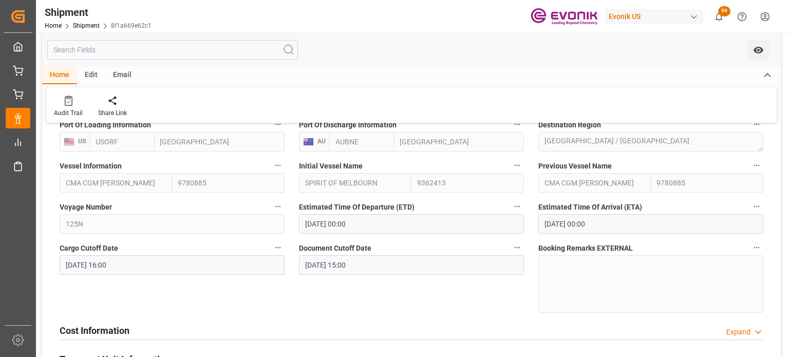
click at [760, 209] on icon "button" at bounding box center [757, 206] width 8 height 8
click at [759, 209] on li "Audits" at bounding box center [755, 206] width 52 height 17
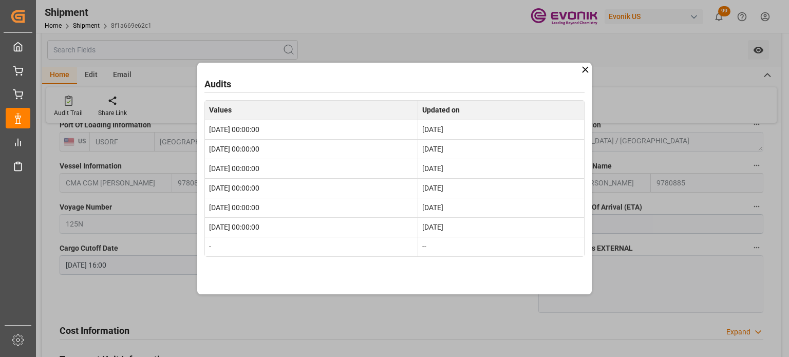
click at [586, 69] on icon at bounding box center [585, 69] width 6 height 6
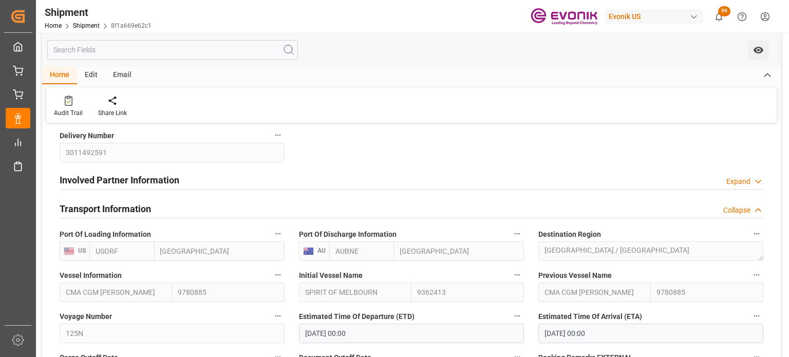
scroll to position [308, 0]
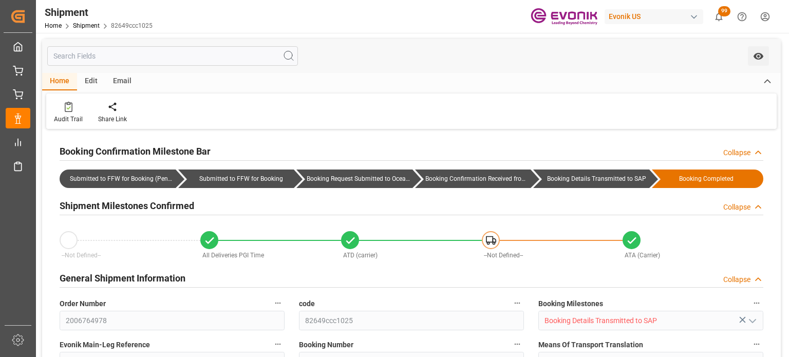
type input "USORF"
type input "AUBNE"
type input "9780873"
type input "9251638"
type input "9780873"
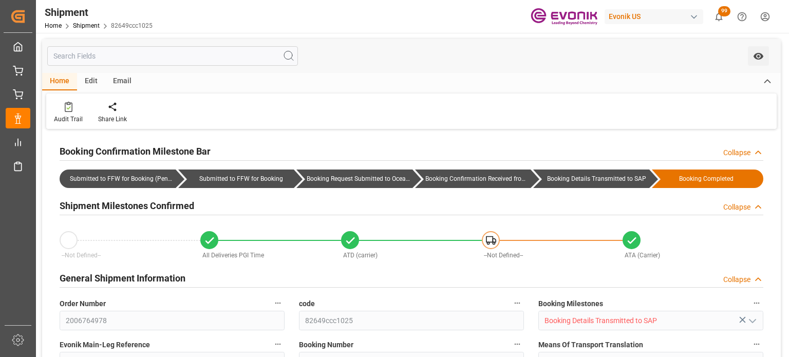
type input "AC Containerline"
type input "AC Containerline GmbH"
type input "-155.77"
type input "07-07-2025 00:00"
type input "09-20-2025 00:00"
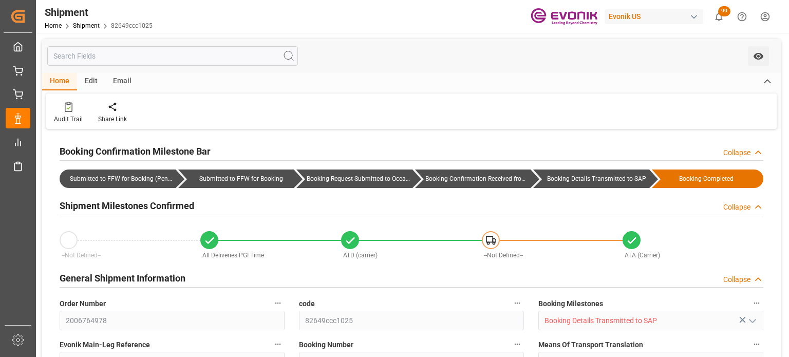
type input "06-27-2025 16:00"
type input "07-02-2025 15:00"
type input "07-07-2025"
type input "07-08-2025"
type input "06-26-2025 13:57"
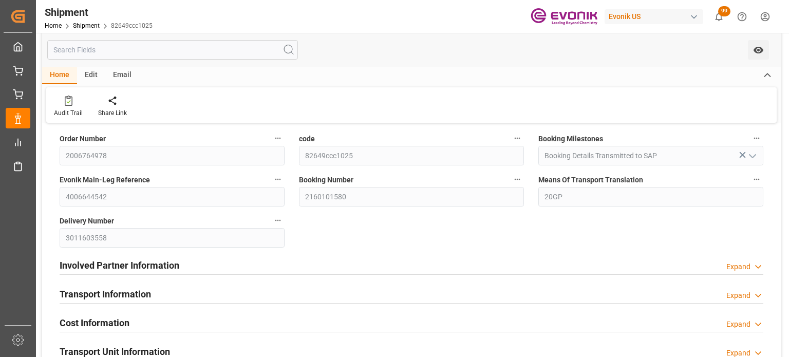
scroll to position [206, 0]
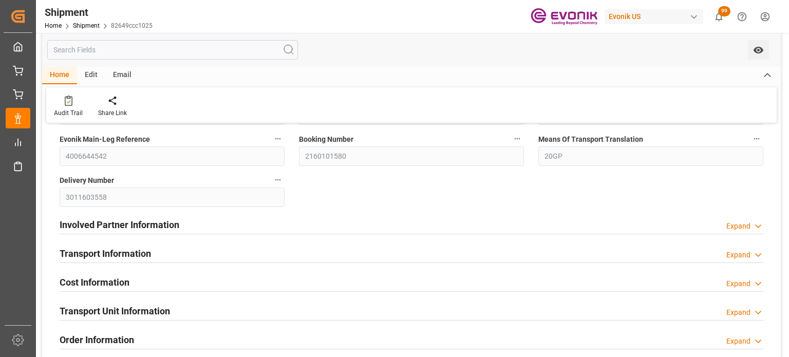
click at [734, 249] on div "Transport Information Expand" at bounding box center [412, 253] width 704 height 20
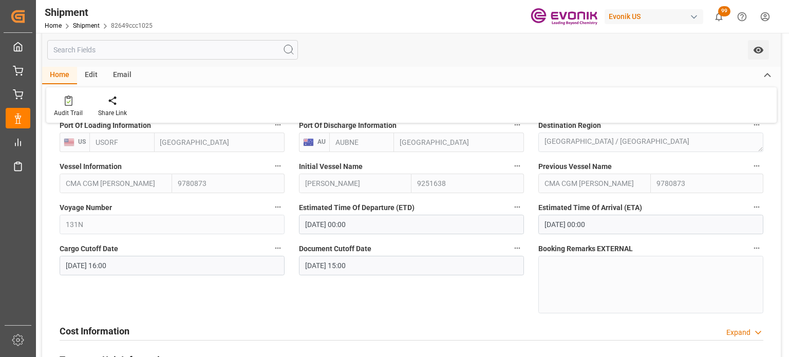
scroll to position [360, 0]
click at [284, 173] on div "9780873" at bounding box center [228, 183] width 113 height 20
click at [279, 166] on icon "button" at bounding box center [278, 165] width 8 height 8
click at [302, 170] on li "Audits" at bounding box center [297, 165] width 52 height 17
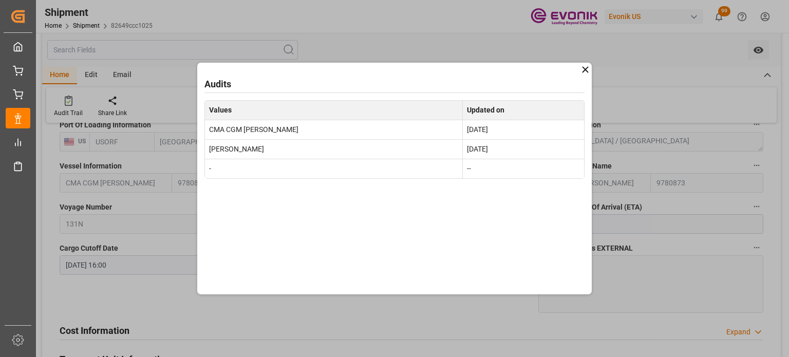
click at [593, 68] on div "Audits Values Updated on CMA CGM T. ROOSEVELT Jun 16, 2025 Olivia Maersk Jun 5,…" at bounding box center [394, 178] width 789 height 357
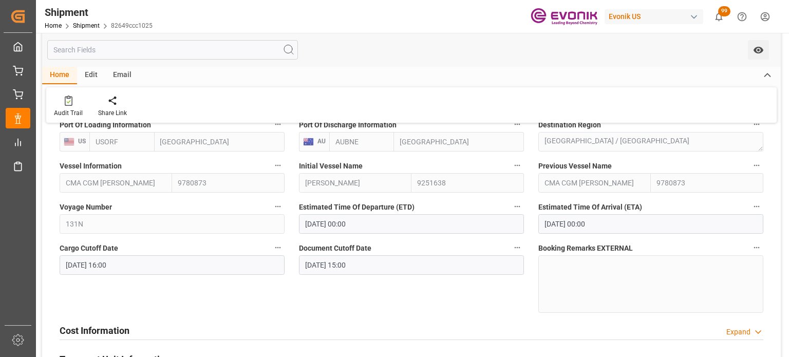
click at [754, 207] on icon "button" at bounding box center [757, 207] width 6 height 2
click at [756, 208] on li "Audits" at bounding box center [755, 206] width 52 height 17
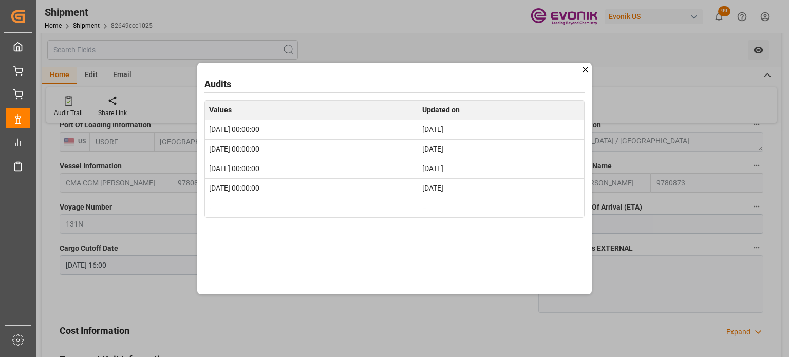
click at [585, 66] on icon at bounding box center [585, 69] width 11 height 11
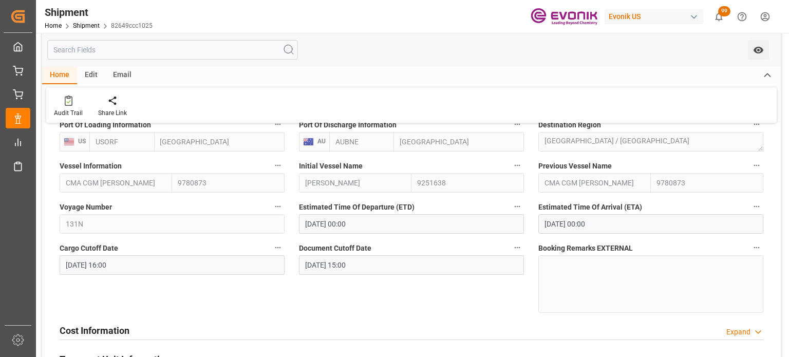
click at [753, 211] on button "Estimated Time Of Arrival (ETA)" at bounding box center [756, 206] width 13 height 13
click at [746, 208] on icon at bounding box center [742, 206] width 9 height 9
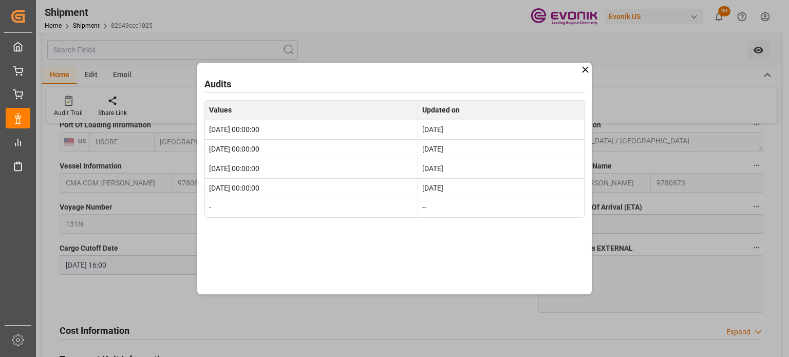
drag, startPoint x: 587, startPoint y: 67, endPoint x: 584, endPoint y: 72, distance: 5.9
click at [587, 67] on icon at bounding box center [585, 69] width 6 height 6
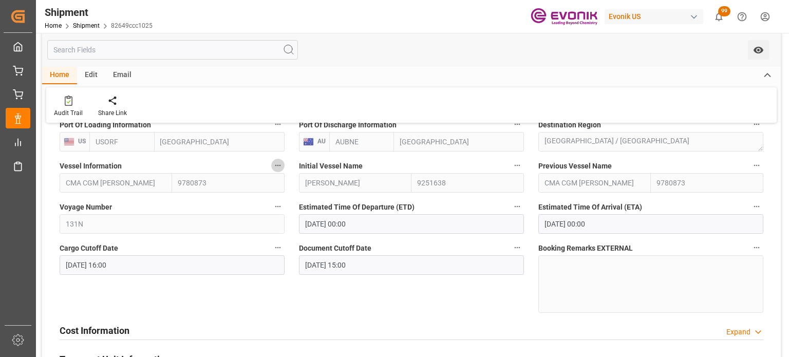
click at [279, 168] on icon "button" at bounding box center [278, 165] width 8 height 8
click at [286, 168] on icon at bounding box center [285, 165] width 11 height 11
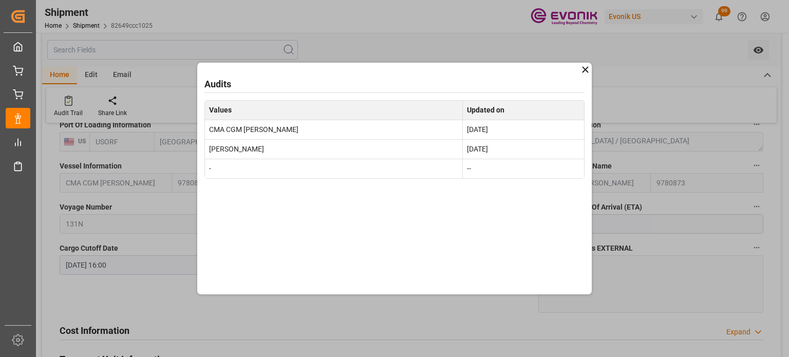
click at [587, 71] on icon at bounding box center [585, 69] width 6 height 6
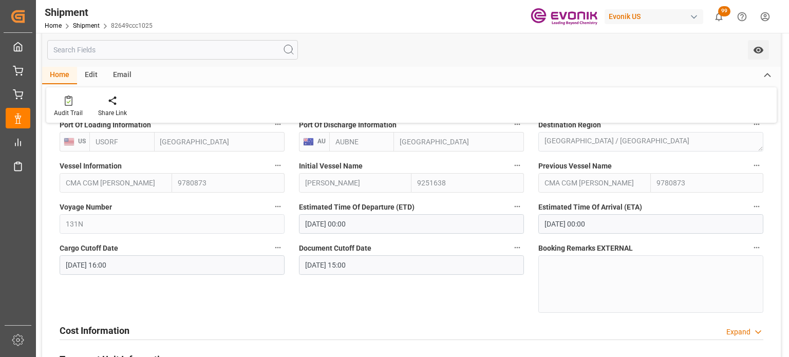
click at [271, 168] on button "Vessel Information" at bounding box center [277, 165] width 13 height 13
click at [286, 168] on icon at bounding box center [285, 165] width 11 height 11
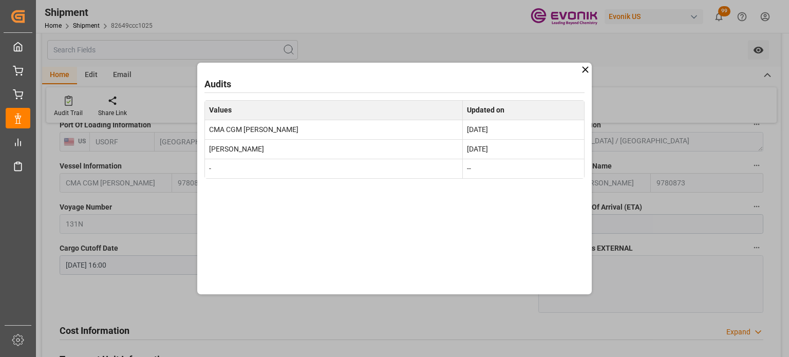
click at [585, 69] on icon at bounding box center [585, 69] width 6 height 6
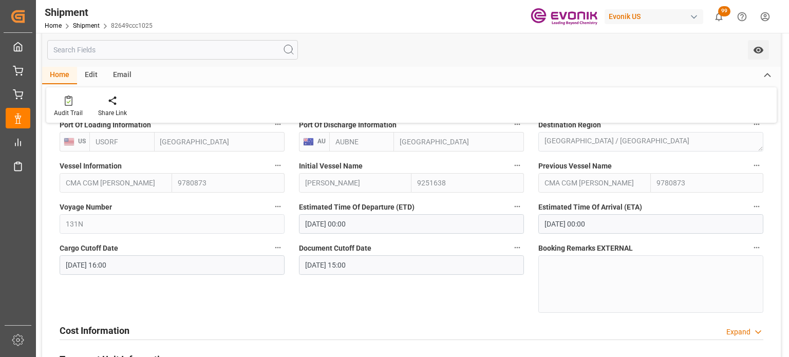
click at [777, 215] on div "Booking Confirmation Milestone Bar Collapse Submitted to FFW for Booking (Pendi…" at bounding box center [411, 293] width 739 height 1042
click at [760, 204] on icon "button" at bounding box center [757, 206] width 8 height 8
click at [759, 204] on li "Audits" at bounding box center [755, 206] width 52 height 17
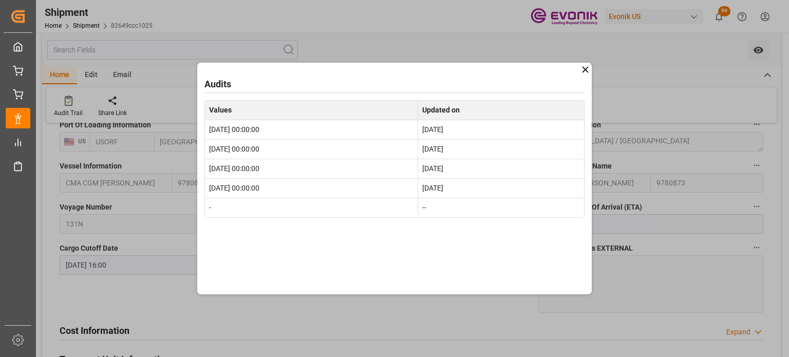
click at [584, 68] on icon at bounding box center [585, 69] width 6 height 6
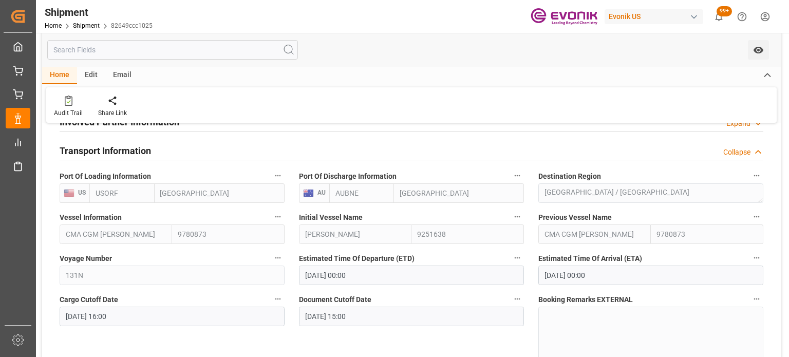
scroll to position [308, 0]
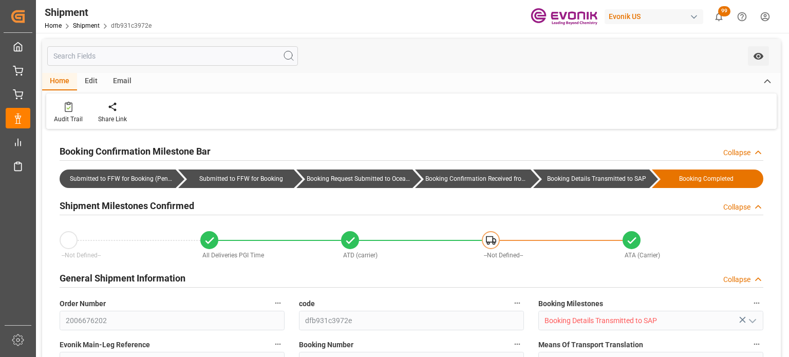
type input "USHOU"
type input "AUMEL"
type input "9227027"
type input "9632480"
type input "9227027"
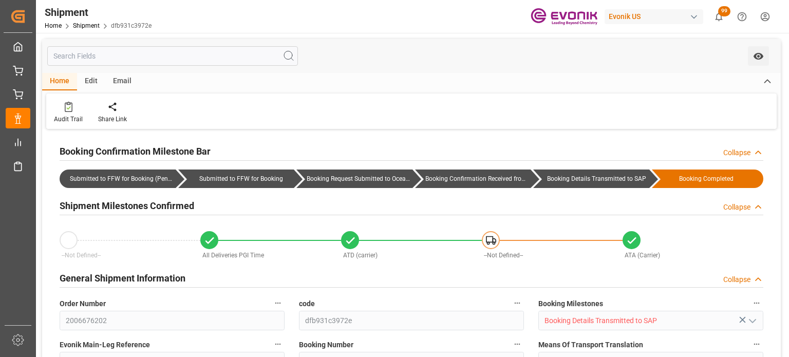
type input "AC Containerline"
type input "AC Containerline GmbH"
type input "211.52"
type input "[DATE] 00:00"
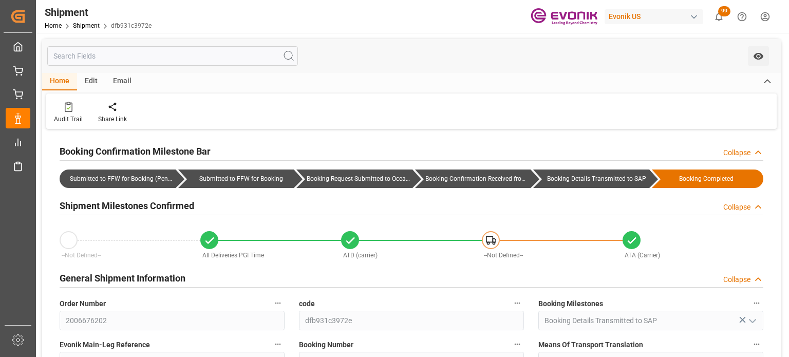
type input "[DATE] 16:00"
type input "[DATE]"
type input "[DATE] 17:35"
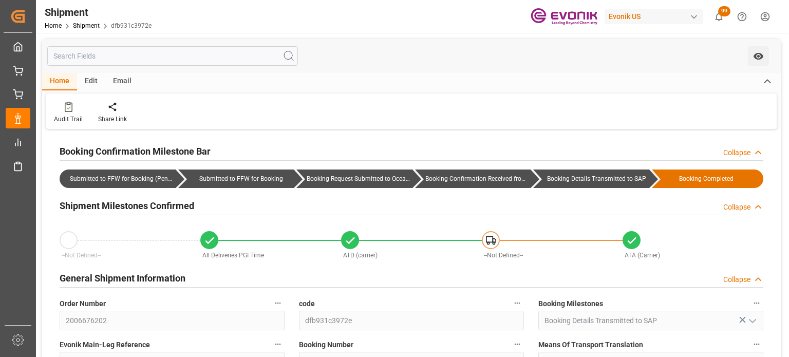
scroll to position [257, 0]
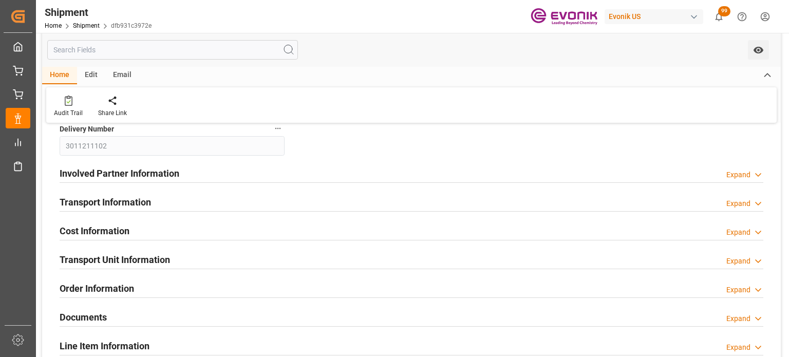
click at [211, 201] on div "Transport Information Expand" at bounding box center [412, 202] width 704 height 20
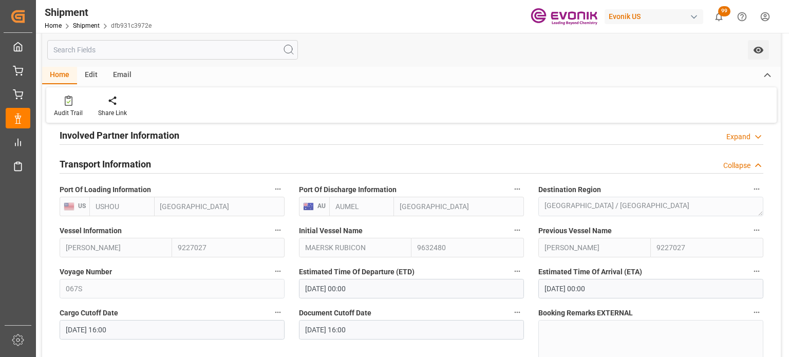
scroll to position [360, 0]
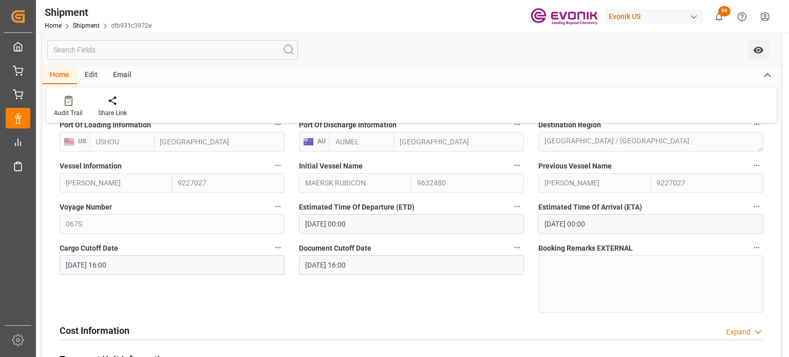
click at [275, 166] on icon "button" at bounding box center [278, 165] width 8 height 8
click at [315, 168] on li "Audits" at bounding box center [297, 165] width 52 height 17
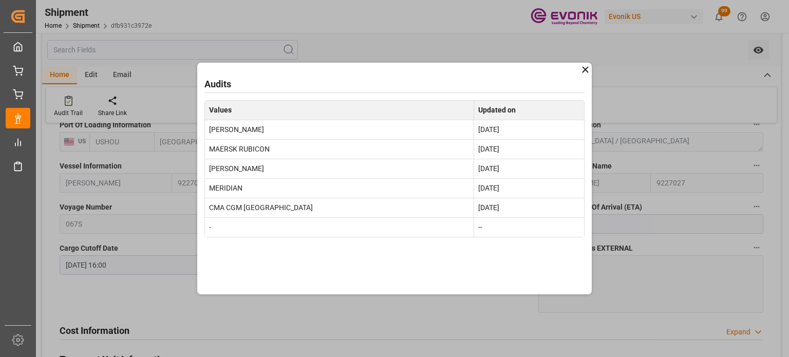
click at [586, 70] on icon at bounding box center [585, 69] width 6 height 6
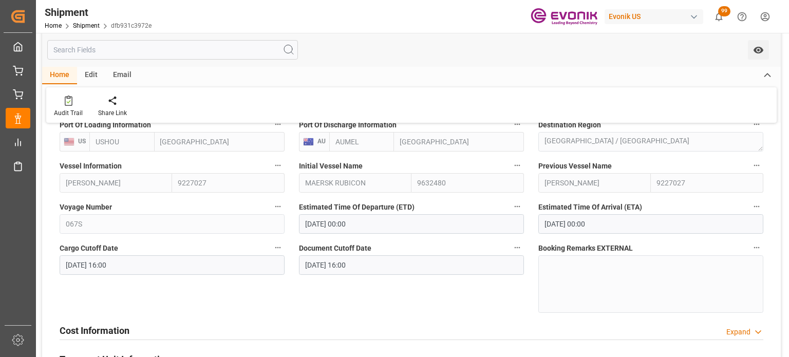
click at [758, 206] on icon "button" at bounding box center [757, 206] width 8 height 8
click at [739, 207] on icon at bounding box center [742, 206] width 11 height 11
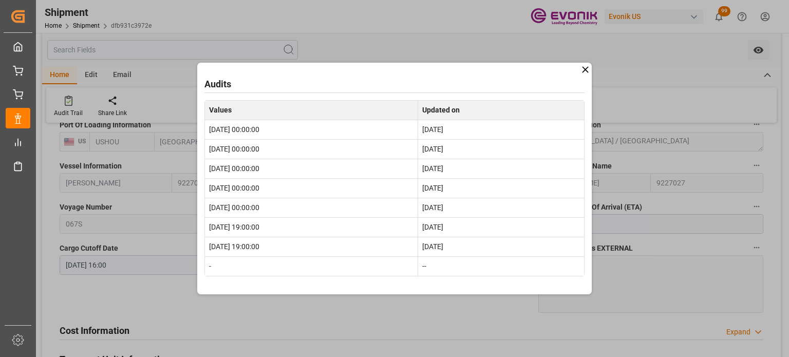
click at [586, 68] on icon at bounding box center [585, 69] width 11 height 11
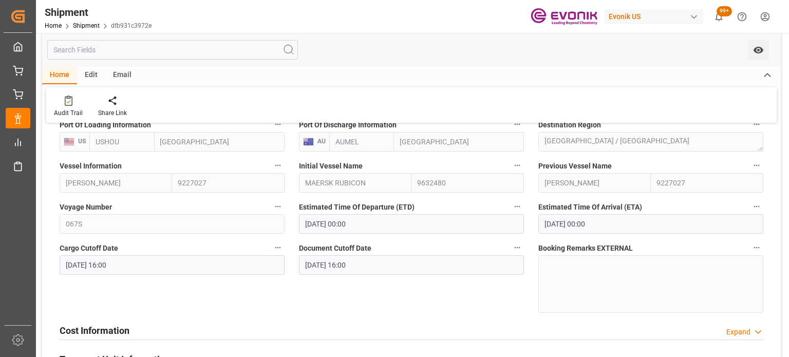
click at [281, 168] on icon "button" at bounding box center [278, 165] width 8 height 8
click at [291, 166] on li "Audits" at bounding box center [297, 165] width 52 height 17
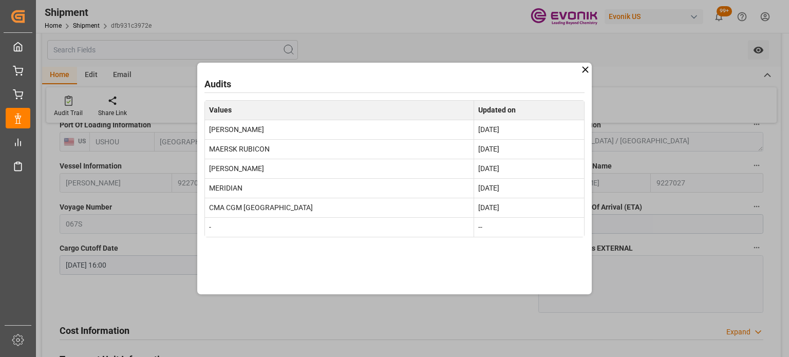
drag, startPoint x: 584, startPoint y: 70, endPoint x: 435, endPoint y: 3, distance: 163.1
click at [584, 70] on icon at bounding box center [585, 69] width 6 height 6
